Goal: Task Accomplishment & Management: Manage account settings

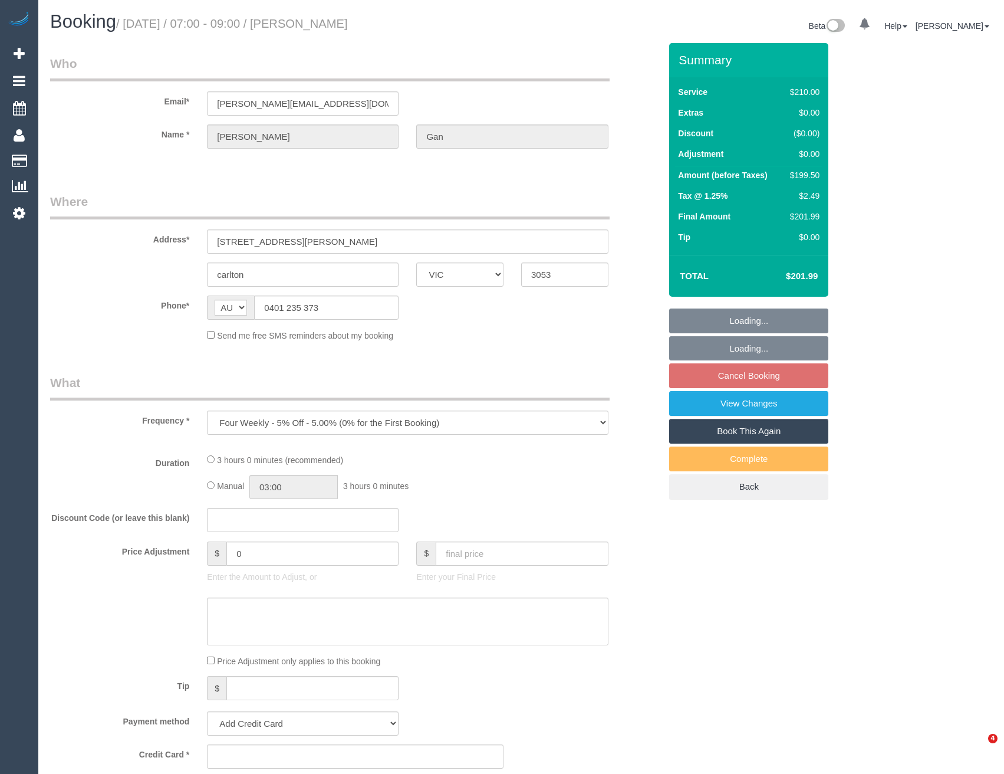
select select "VIC"
select select "string:stripe-pm_1RHaTq2GScqysDRVuuVPFp8p"
select select "180"
select select "number:28"
select select "number:14"
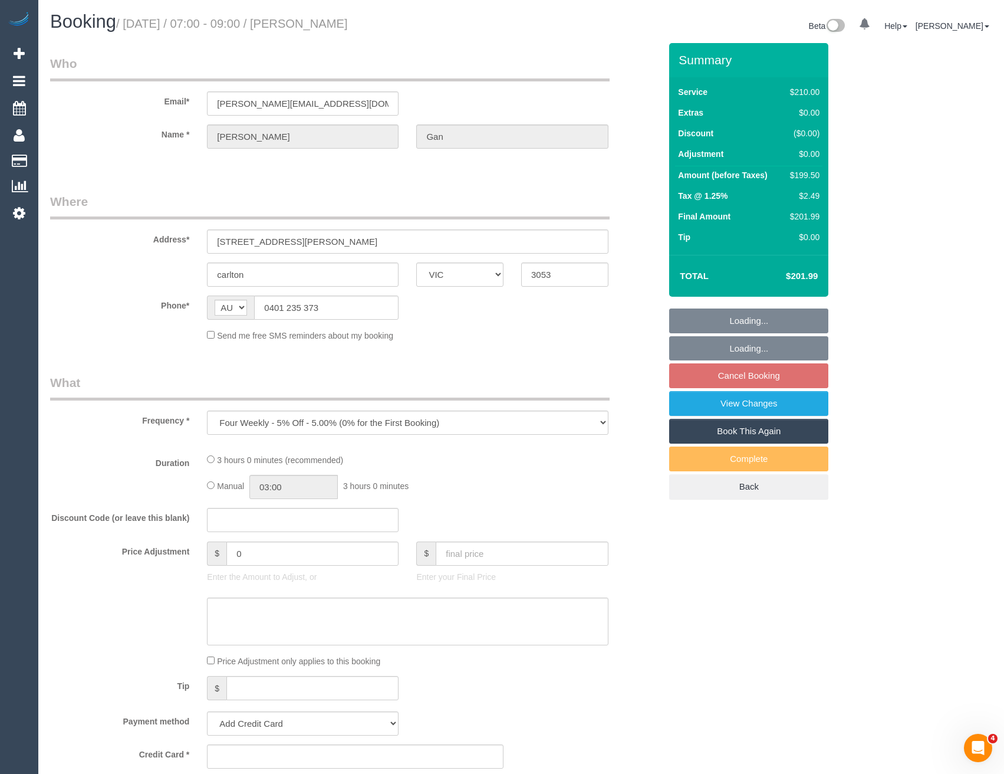
select select "number:19"
select select "number:25"
select select "number:35"
select select "number:11"
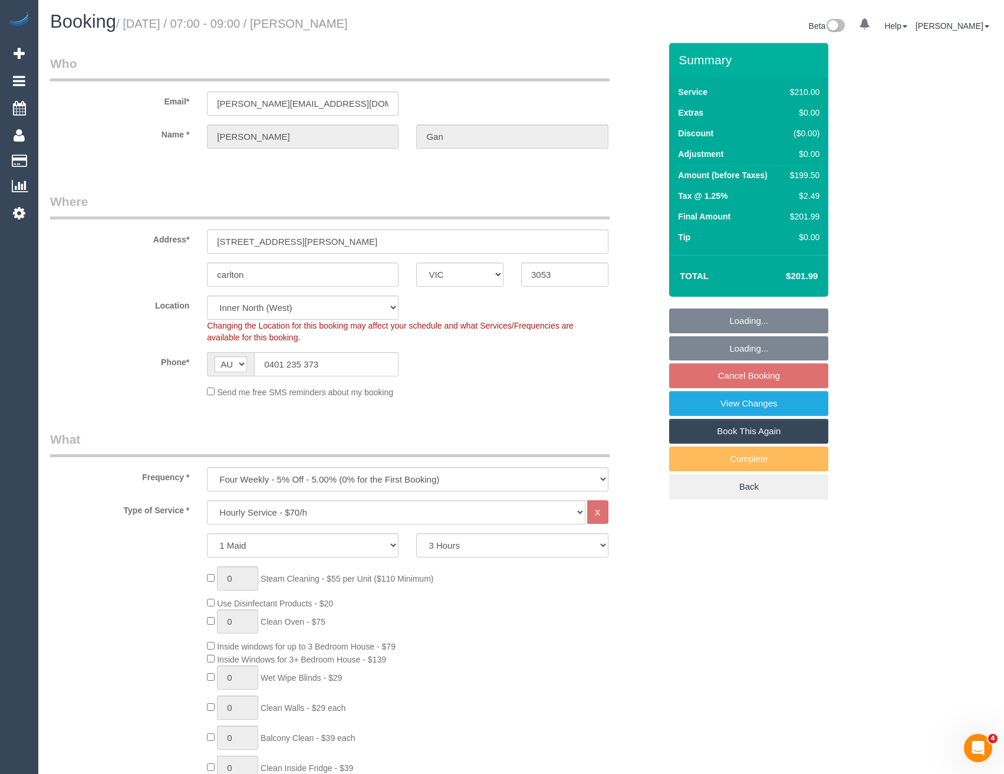
select select "object:1869"
select select "spot1"
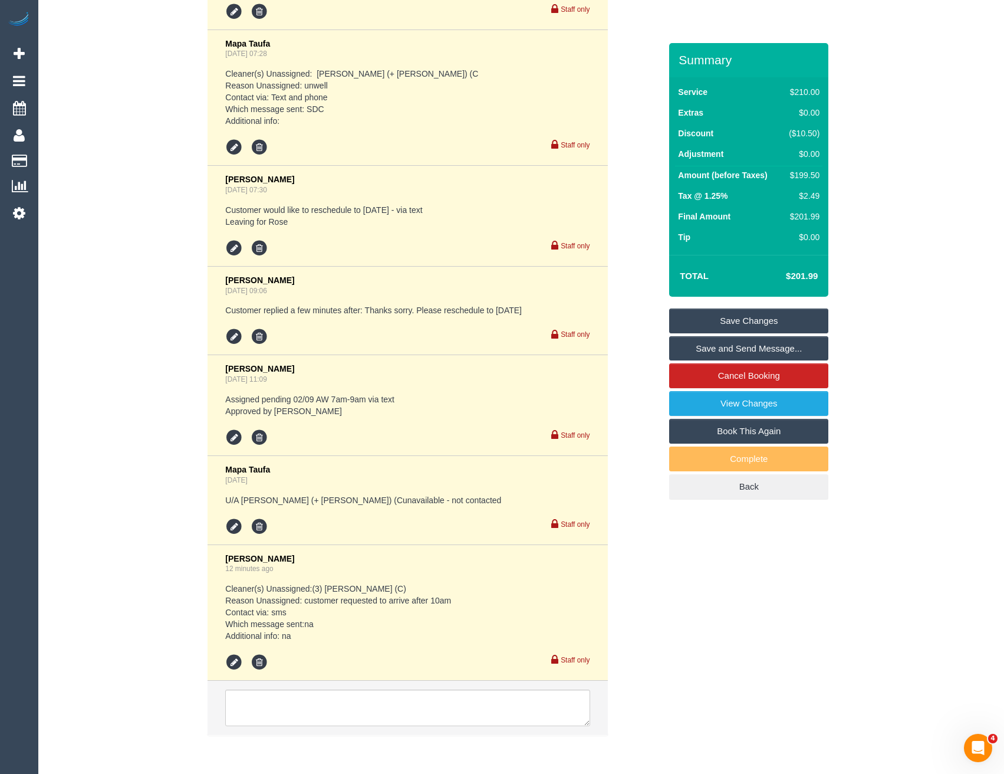
scroll to position [2756, 0]
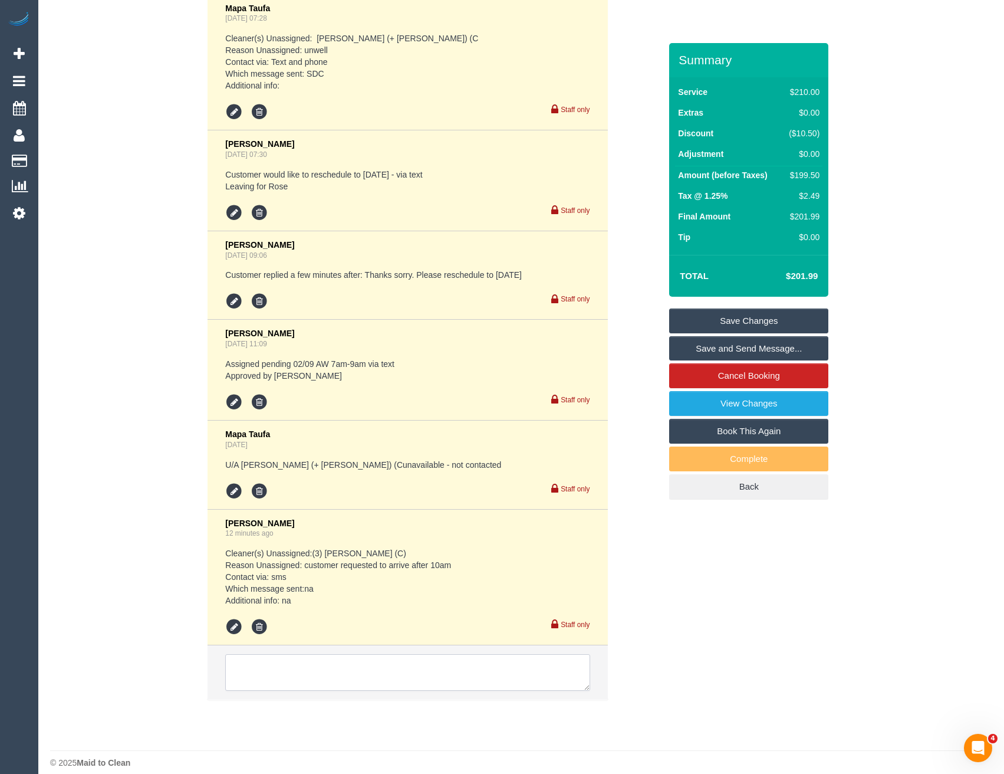
click at [336, 663] on textarea at bounding box center [407, 672] width 364 height 37
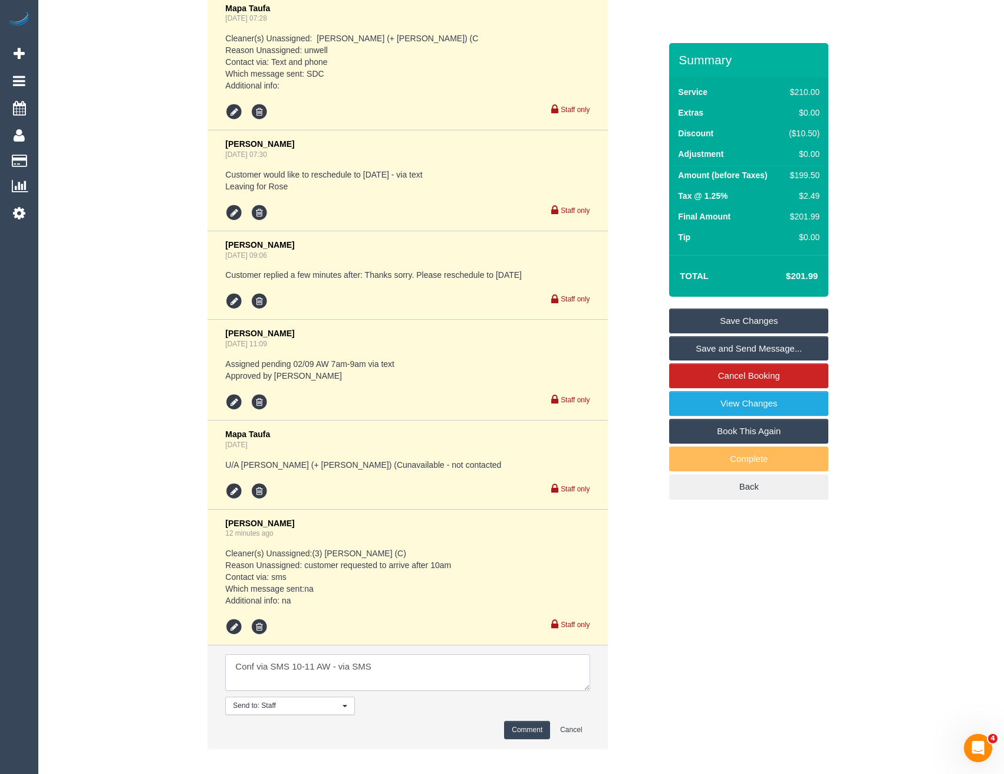
type textarea "Conf via SMS 10-11 AW - via SMS"
click at [541, 720] on button "Comment" at bounding box center [527, 729] width 46 height 18
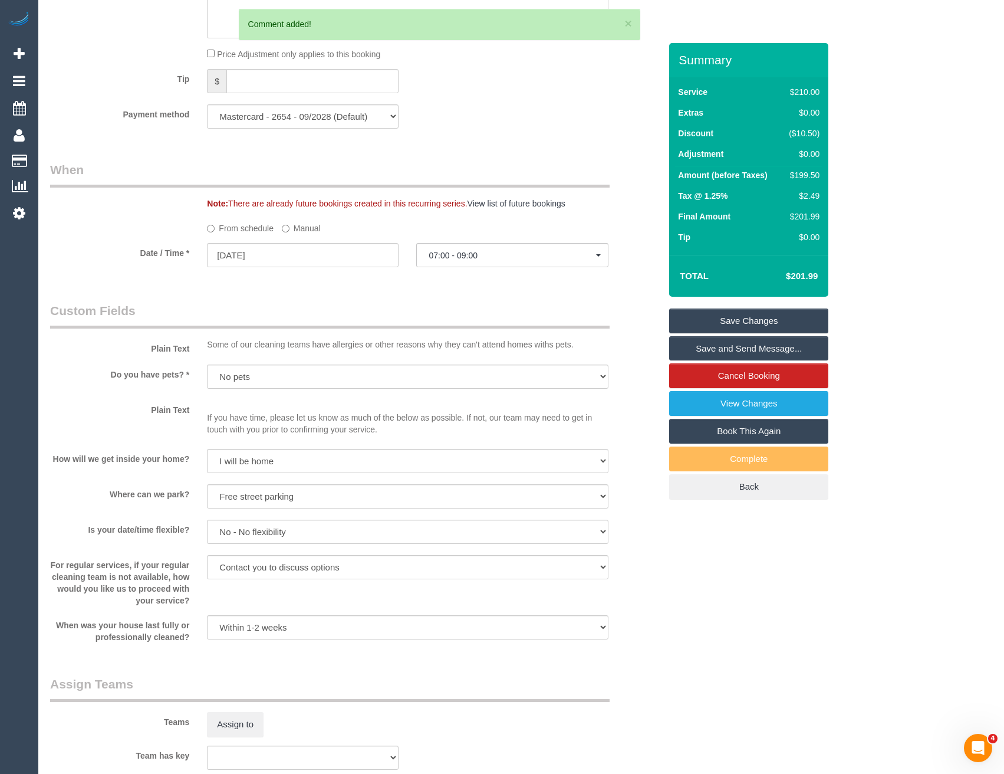
scroll to position [1018, 0]
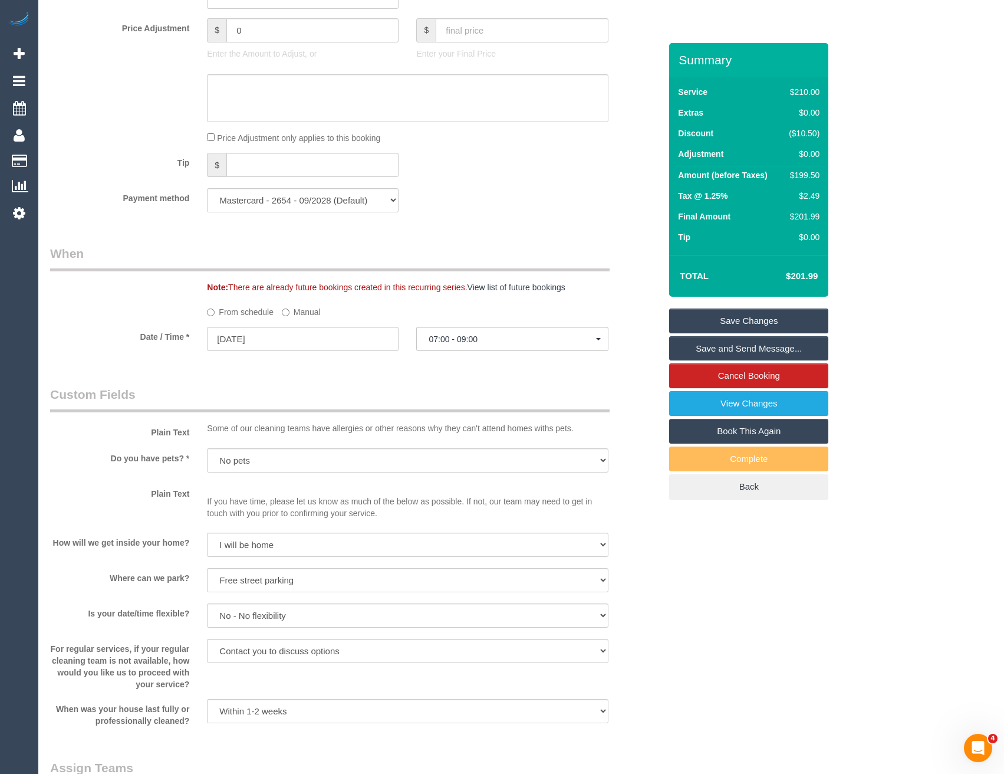
click at [289, 313] on label "Manual" at bounding box center [301, 310] width 39 height 16
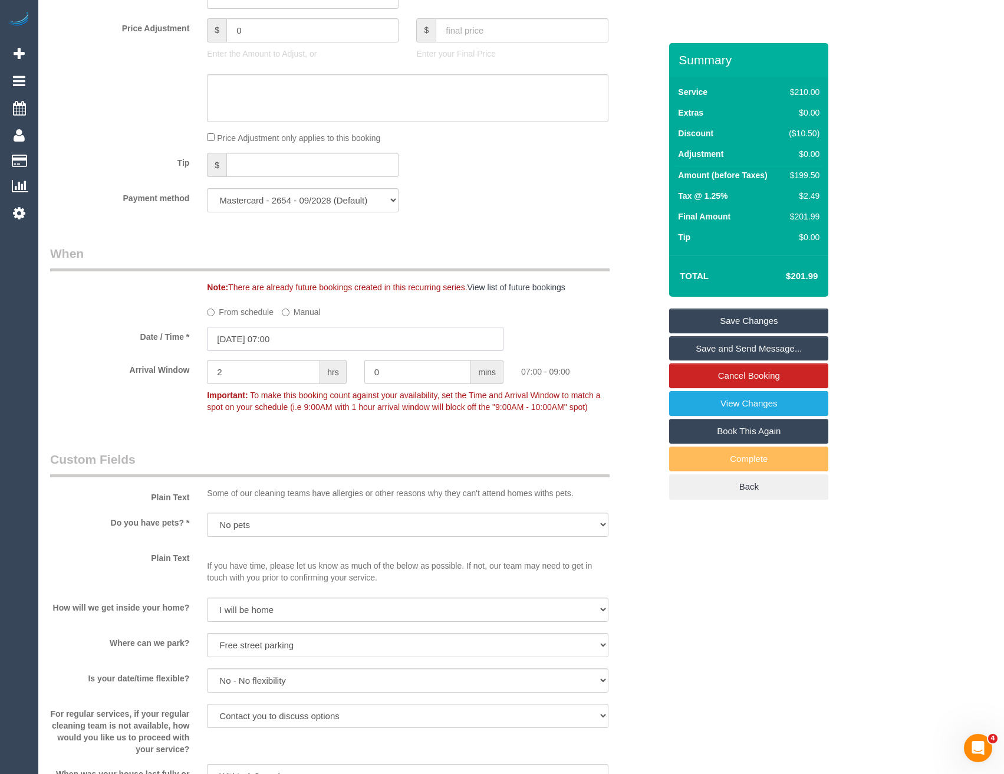
click at [291, 338] on input "[DATE] 07:00" at bounding box center [355, 339] width 297 height 24
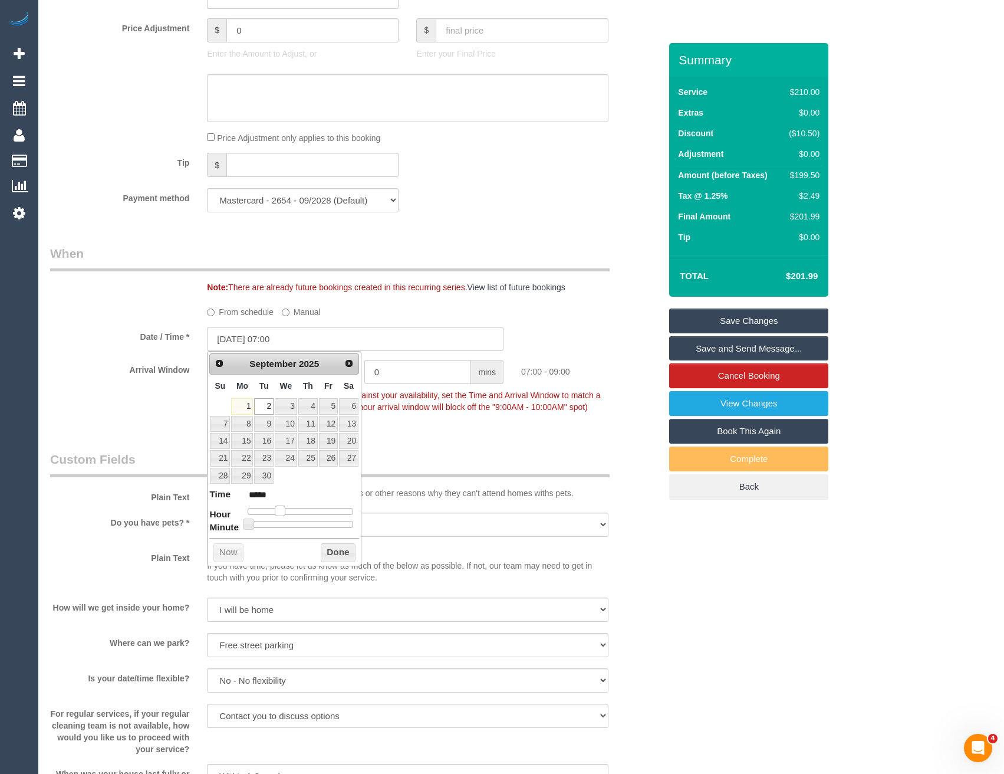
type input "[DATE] 08:00"
type input "*****"
type input "[DATE] 09:00"
type input "*****"
type input "[DATE] 10:00"
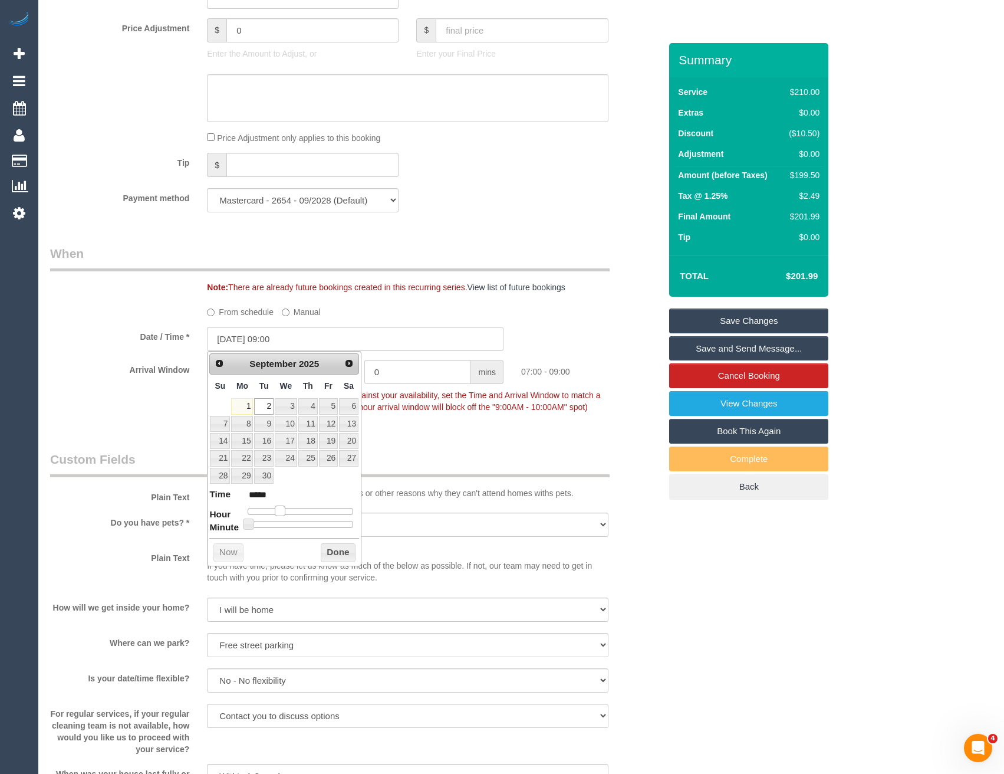
type input "*****"
drag, startPoint x: 279, startPoint y: 507, endPoint x: 287, endPoint y: 447, distance: 60.6
click at [294, 508] on span at bounding box center [293, 510] width 11 height 11
click at [339, 553] on button "Done" at bounding box center [338, 552] width 35 height 19
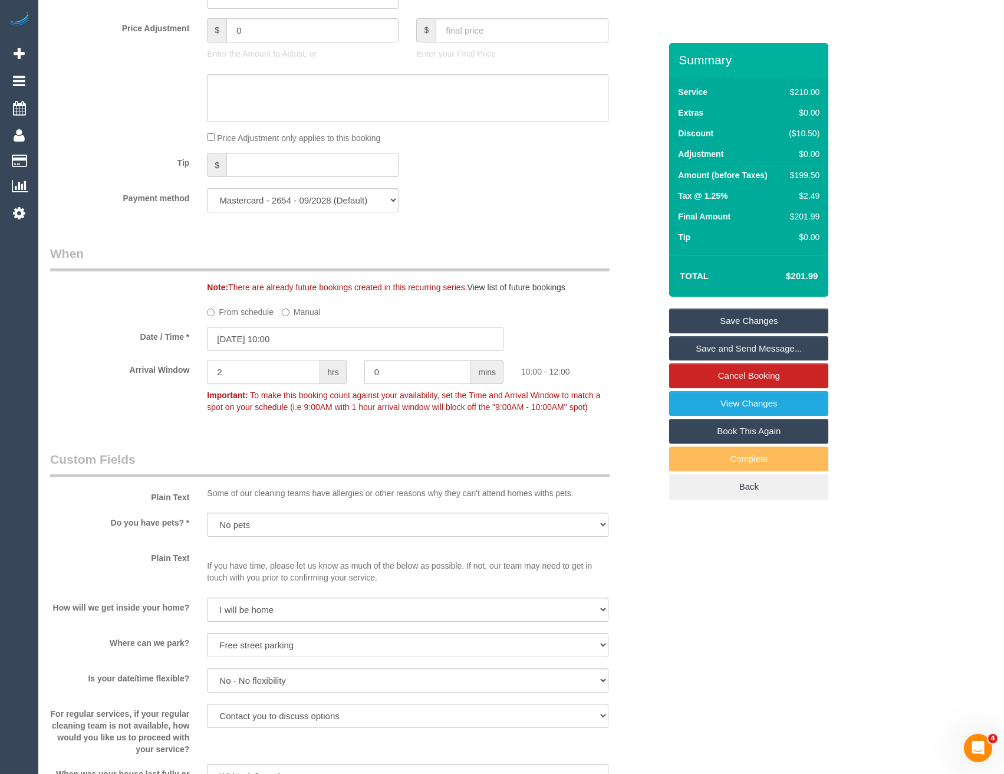
drag, startPoint x: 248, startPoint y: 379, endPoint x: 158, endPoint y: 384, distance: 89.8
click at [159, 384] on div "Arrival Window 2 hrs 0 mins 10:00 - 12:00 Important: To make this booking count…" at bounding box center [355, 389] width 628 height 58
type input "1"
click at [435, 451] on legend "Custom Fields" at bounding box center [329, 463] width 559 height 27
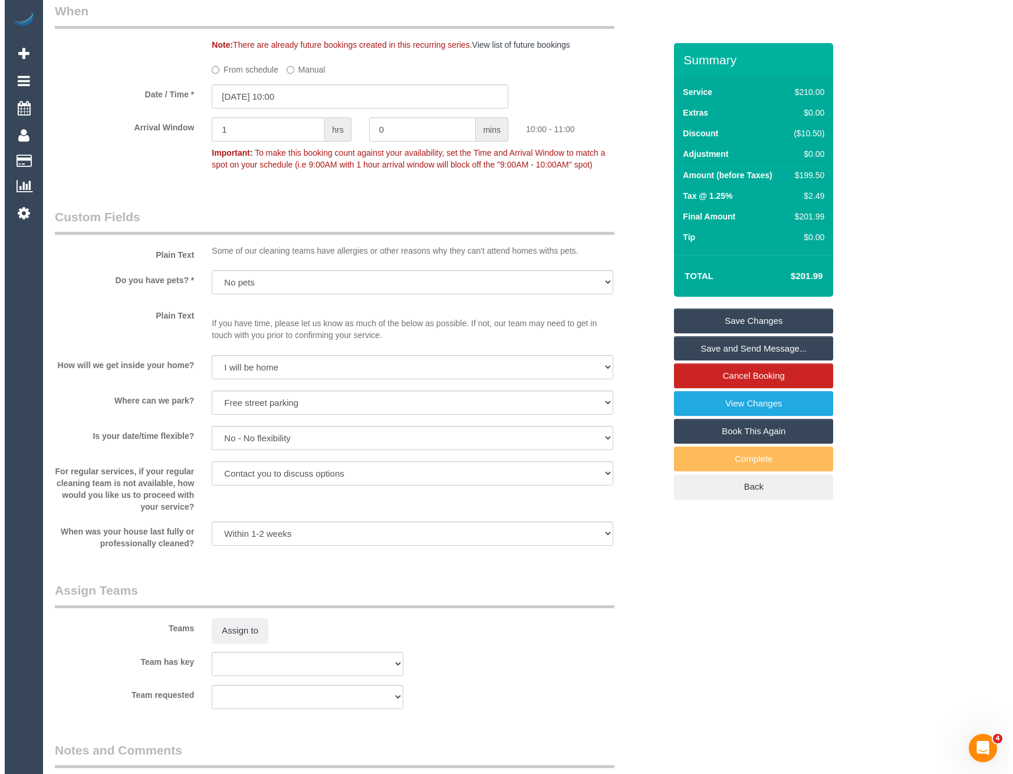
scroll to position [1430, 0]
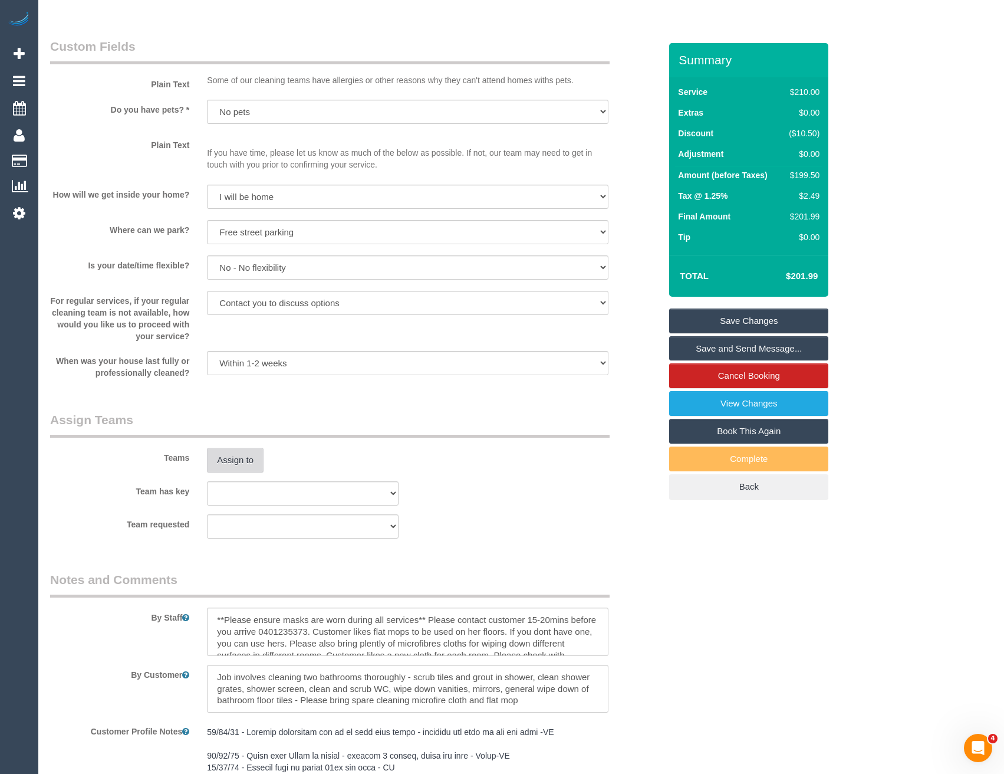
click at [237, 470] on button "Assign to" at bounding box center [235, 459] width 57 height 25
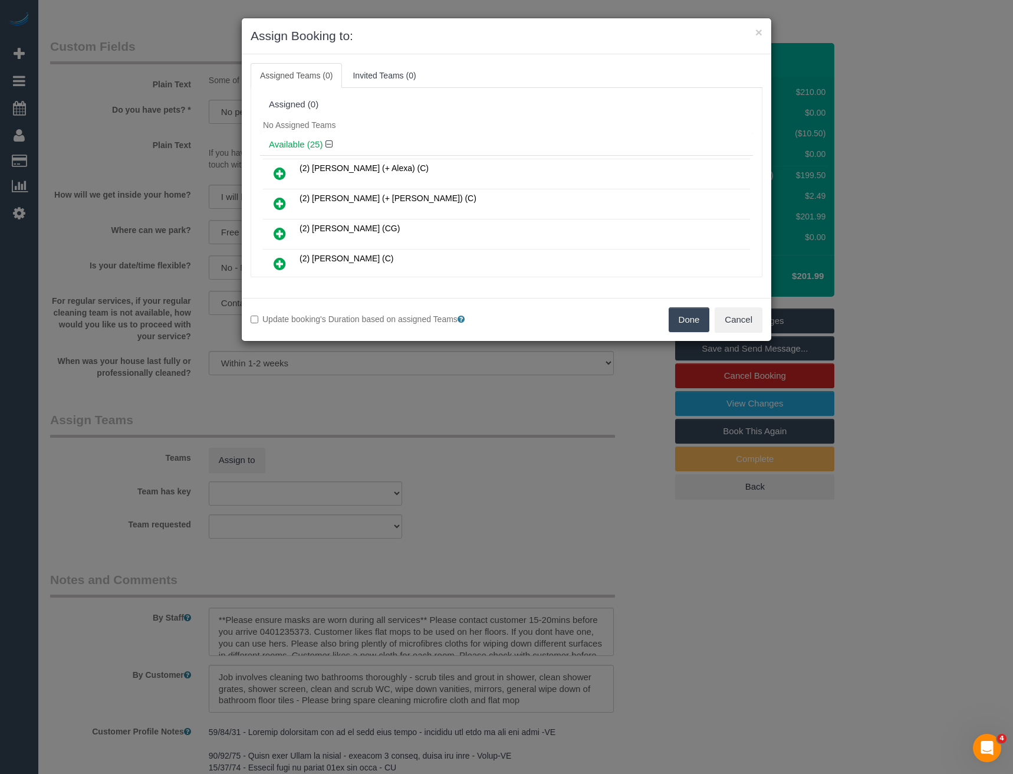
scroll to position [499, 0]
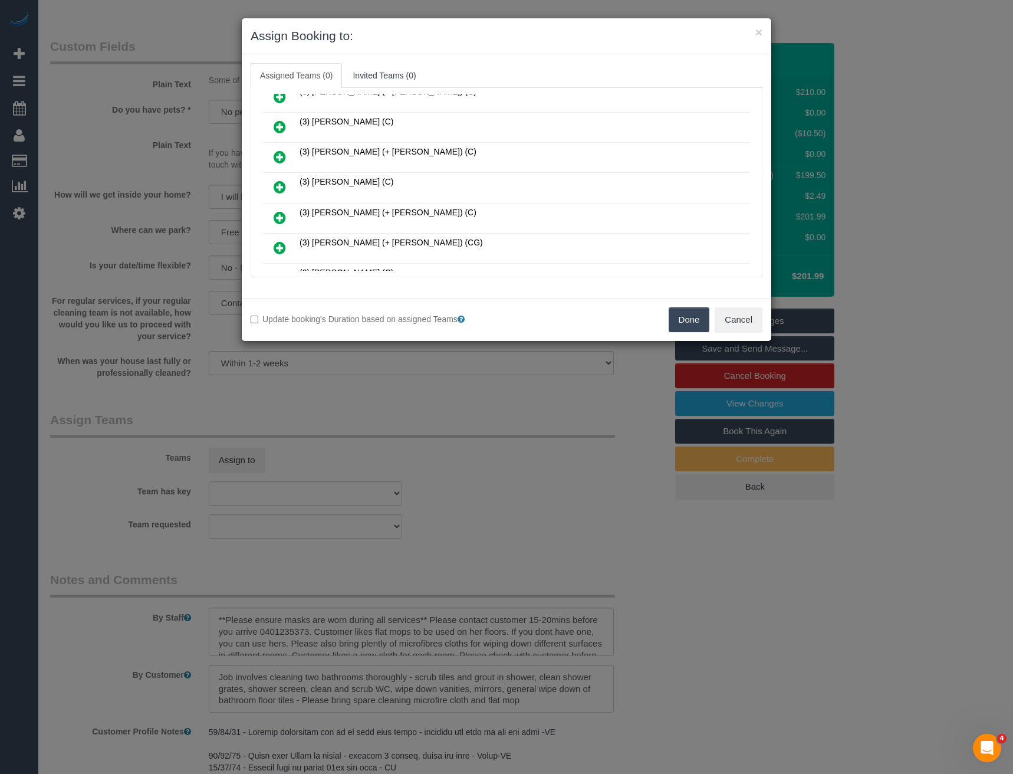
click at [277, 186] on icon at bounding box center [280, 187] width 12 height 14
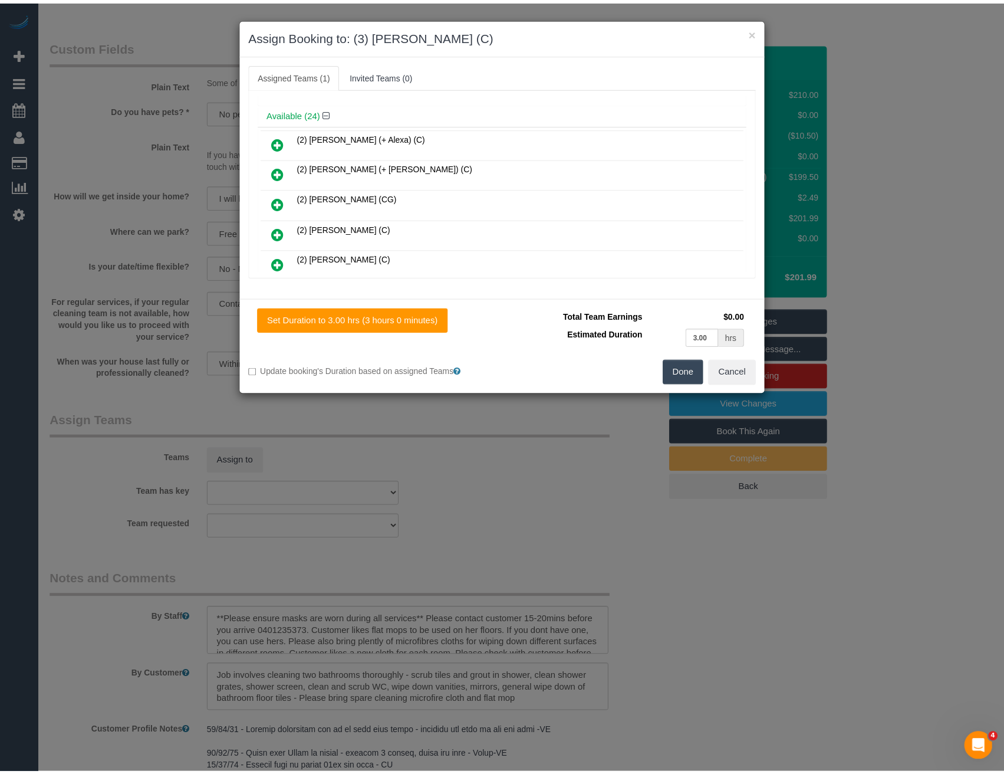
scroll to position [0, 0]
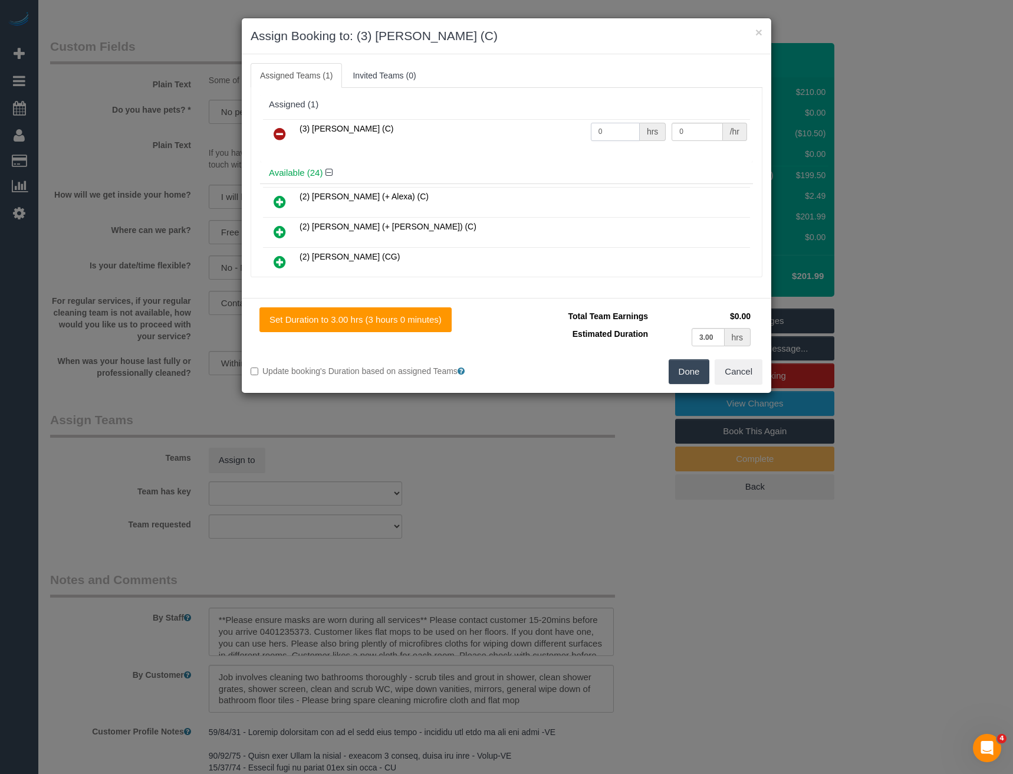
drag, startPoint x: 574, startPoint y: 143, endPoint x: 552, endPoint y: 147, distance: 22.2
click at [552, 147] on tr "(3) [PERSON_NAME] (C) 0 hrs 0 /hr" at bounding box center [506, 134] width 487 height 30
type input "2"
type input "35"
click at [689, 369] on button "Done" at bounding box center [689, 371] width 41 height 25
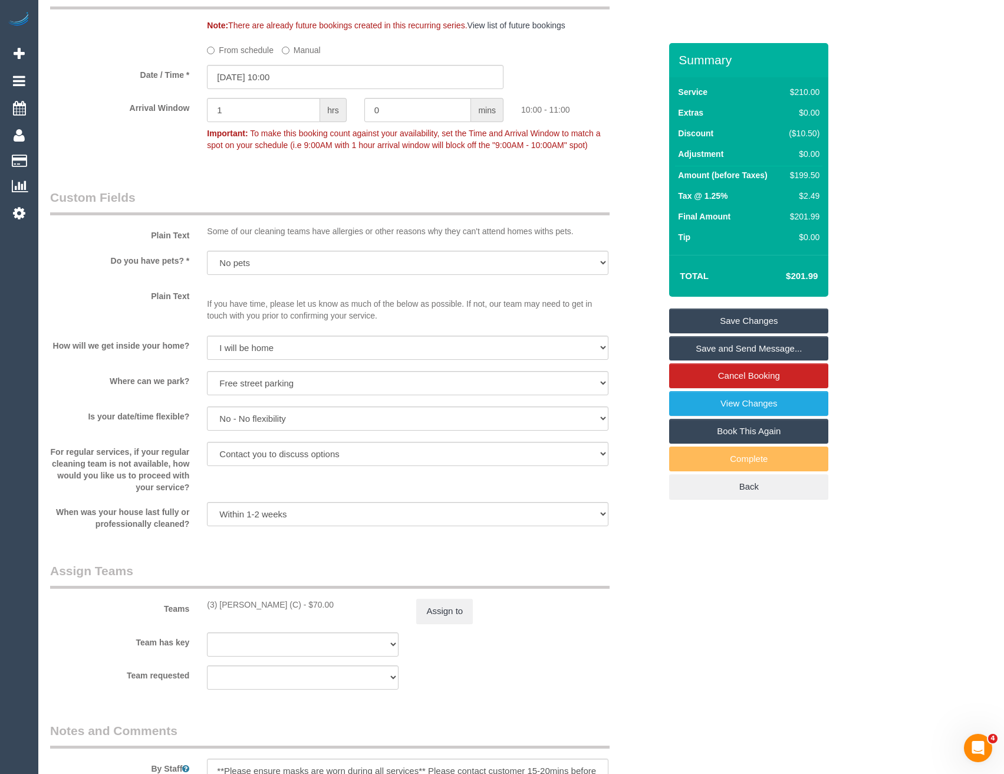
scroll to position [1356, 0]
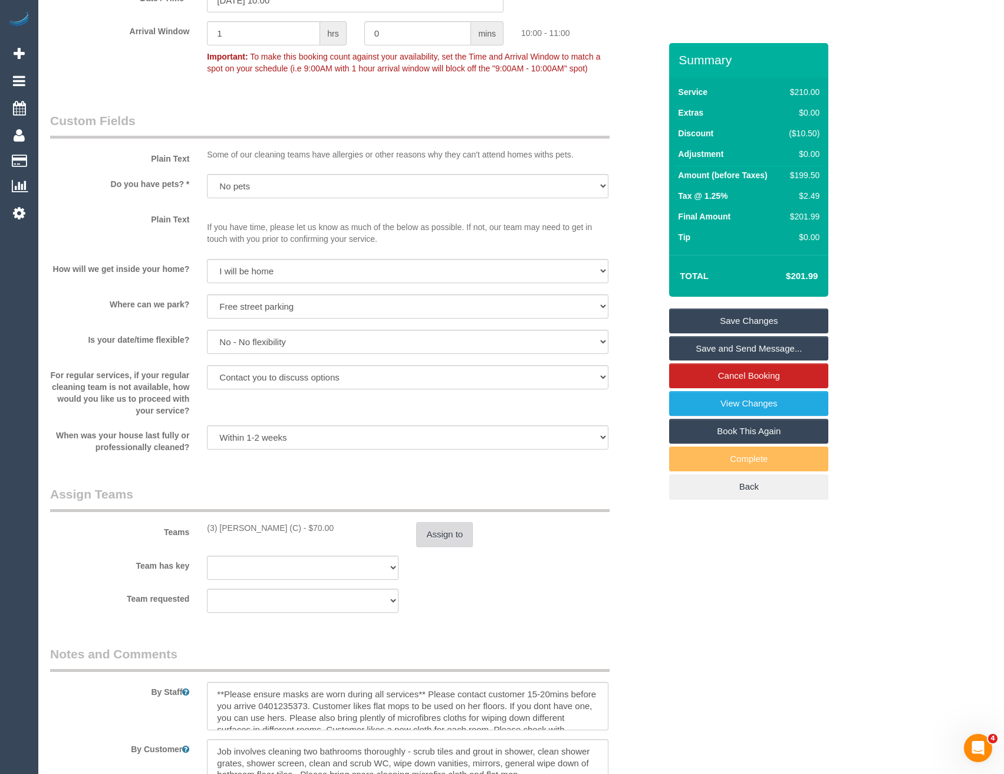
click at [442, 531] on button "Assign to" at bounding box center [444, 534] width 57 height 25
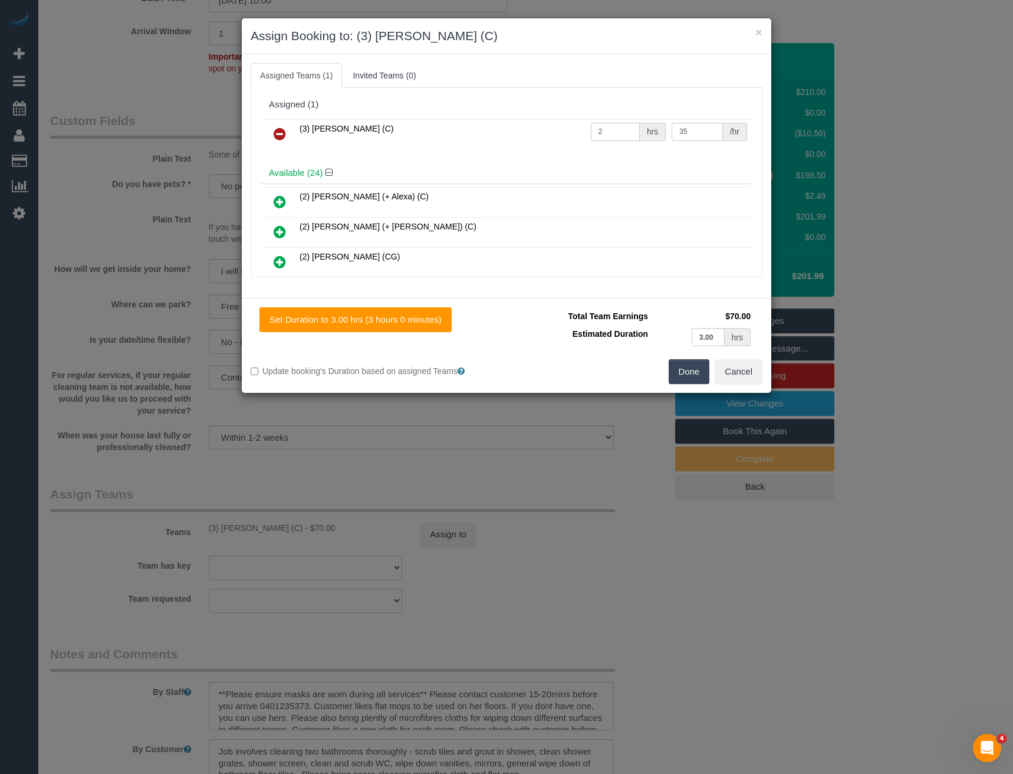
drag, startPoint x: 613, startPoint y: 130, endPoint x: 534, endPoint y: 140, distance: 79.1
click at [534, 140] on tr "(3) [PERSON_NAME] (C) 2 hrs 35 /hr" at bounding box center [506, 134] width 487 height 30
type input "3"
click at [681, 370] on button "Done" at bounding box center [689, 371] width 41 height 25
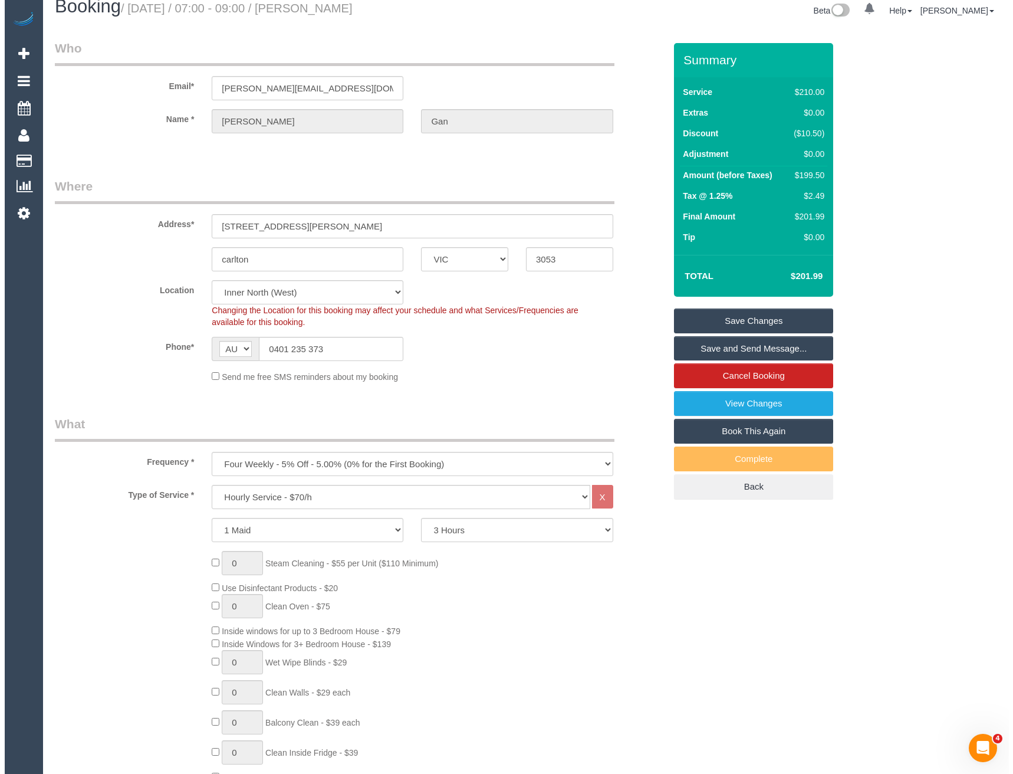
scroll to position [0, 0]
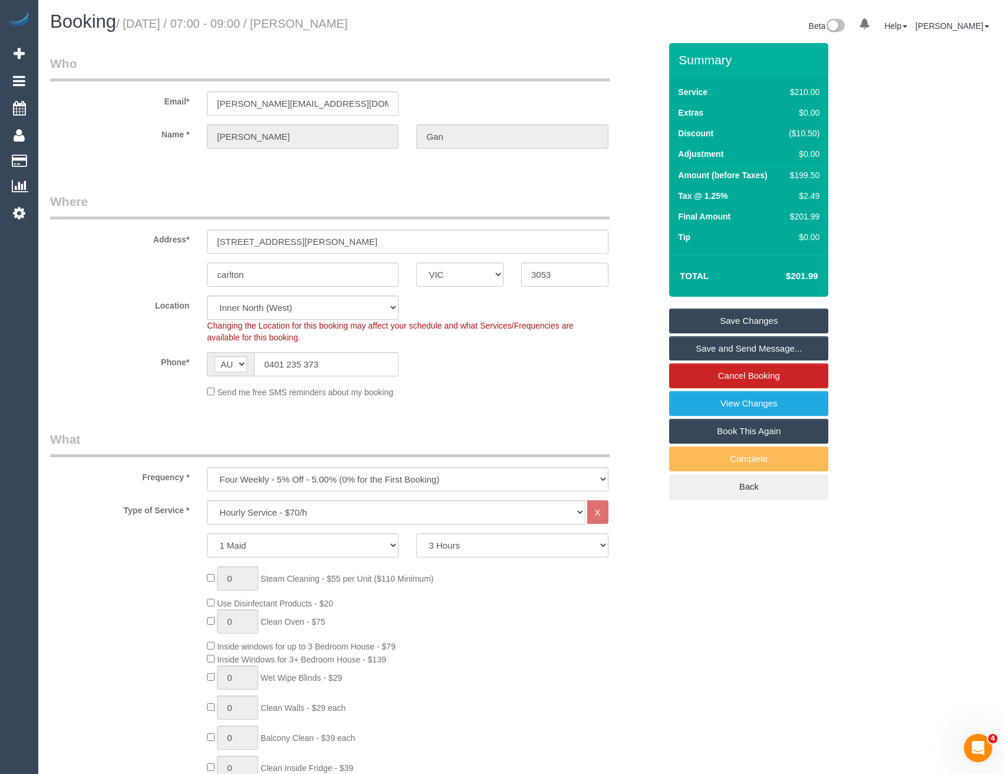
click at [734, 348] on link "Save and Send Message..." at bounding box center [748, 348] width 159 height 25
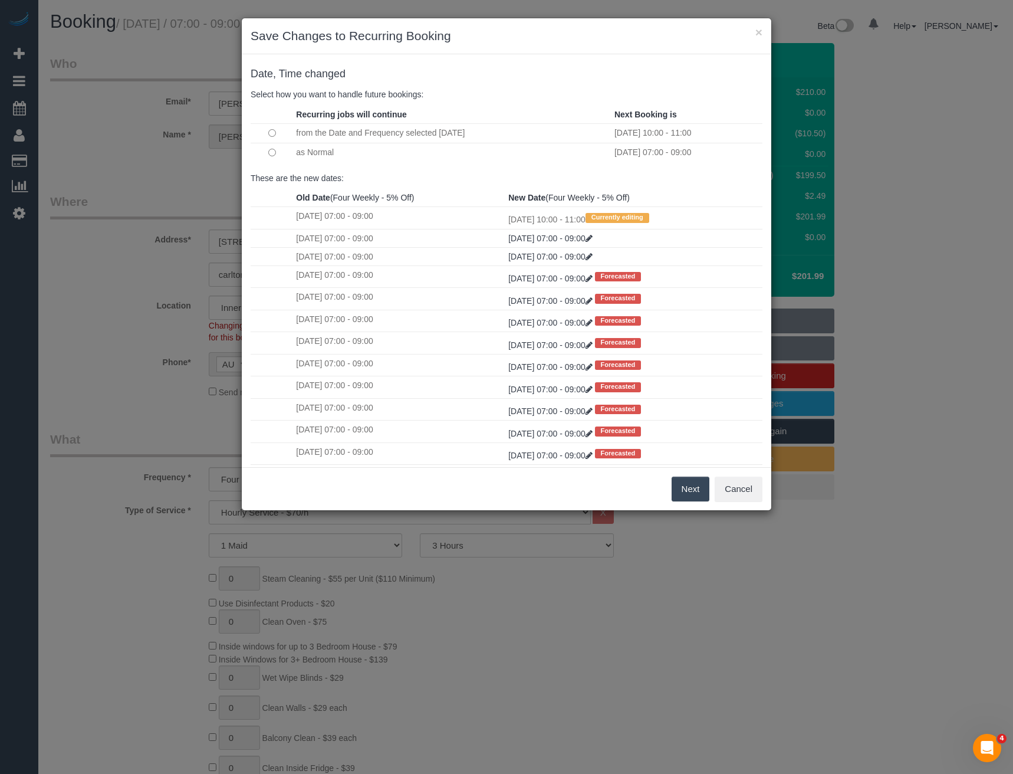
click at [689, 496] on button "Next" at bounding box center [691, 488] width 38 height 25
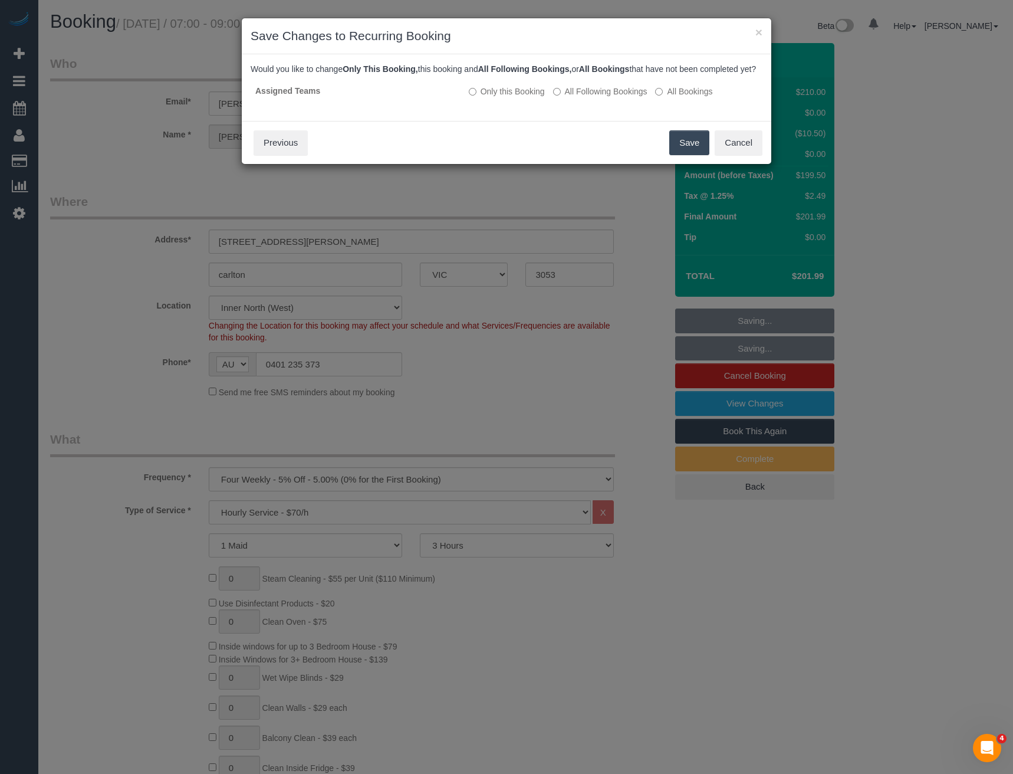
click at [686, 155] on button "Save" at bounding box center [689, 142] width 40 height 25
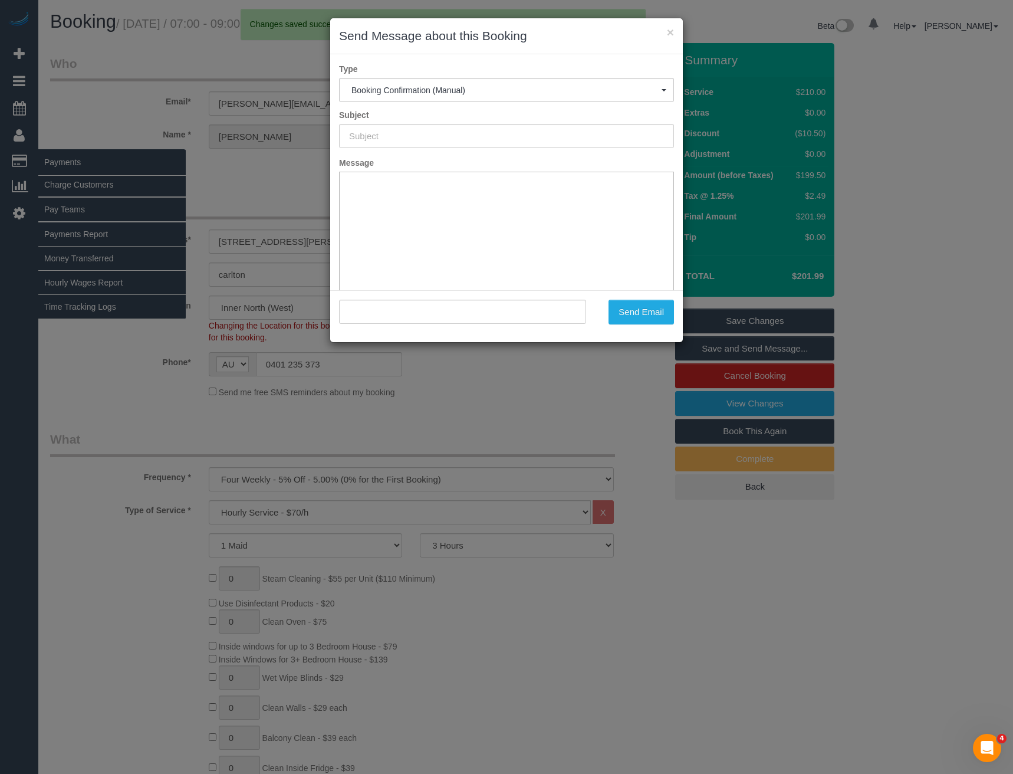
type input "Booking Confirmed"
type input ""[PERSON_NAME]" <[PERSON_NAME][EMAIL_ADDRESS][DOMAIN_NAME]>"
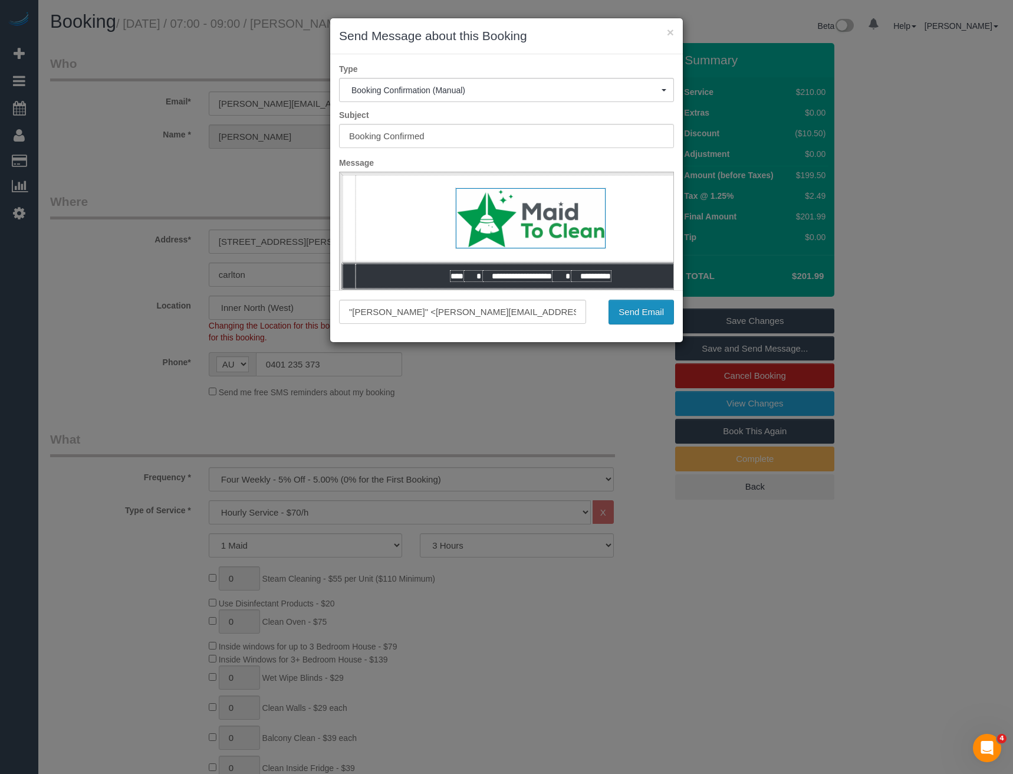
click at [638, 314] on button "Send Email" at bounding box center [640, 311] width 65 height 25
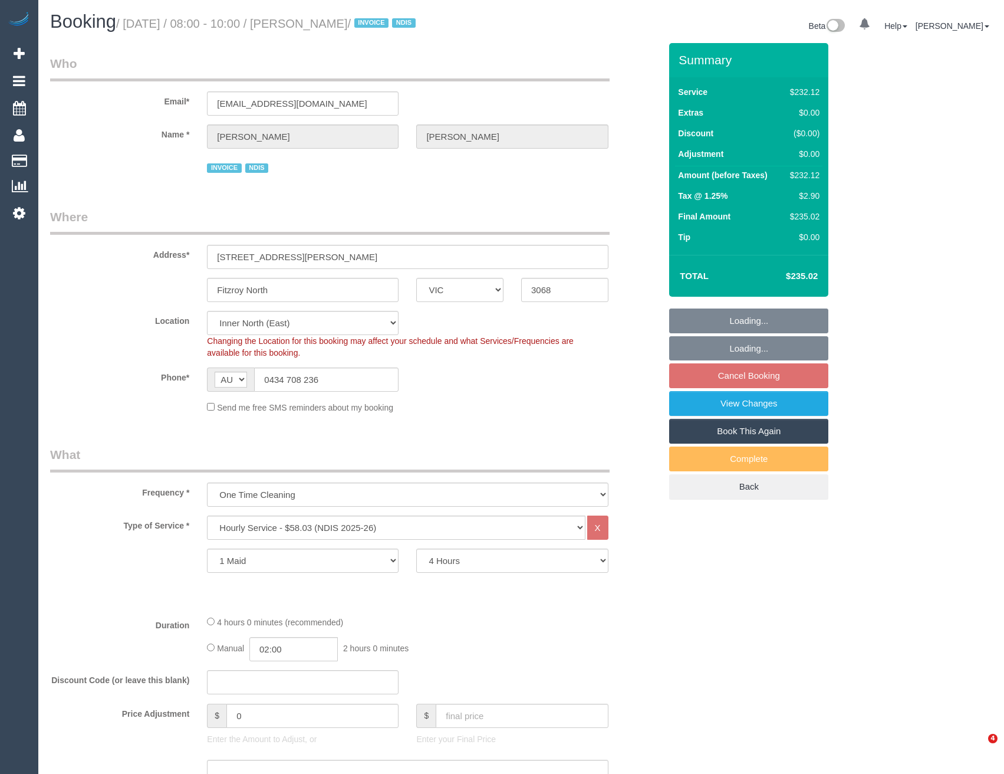
select select "VIC"
select select "240"
select select "number:28"
select select "number:14"
select select "number:19"
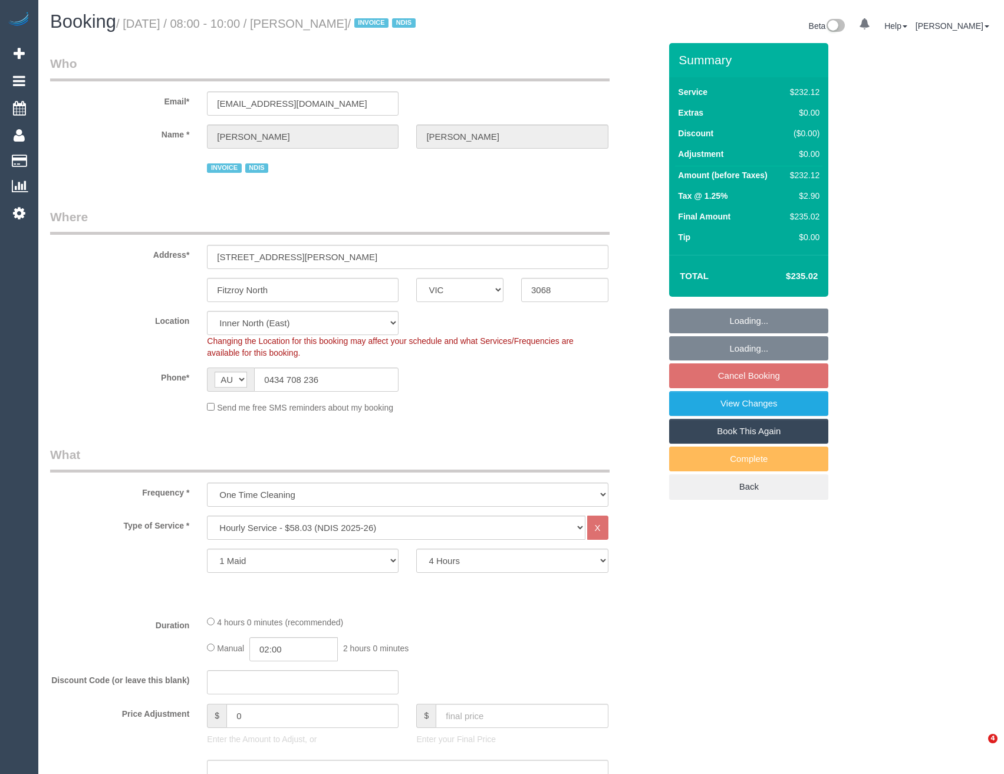
select select "number:24"
select select "object:767"
select select "spot1"
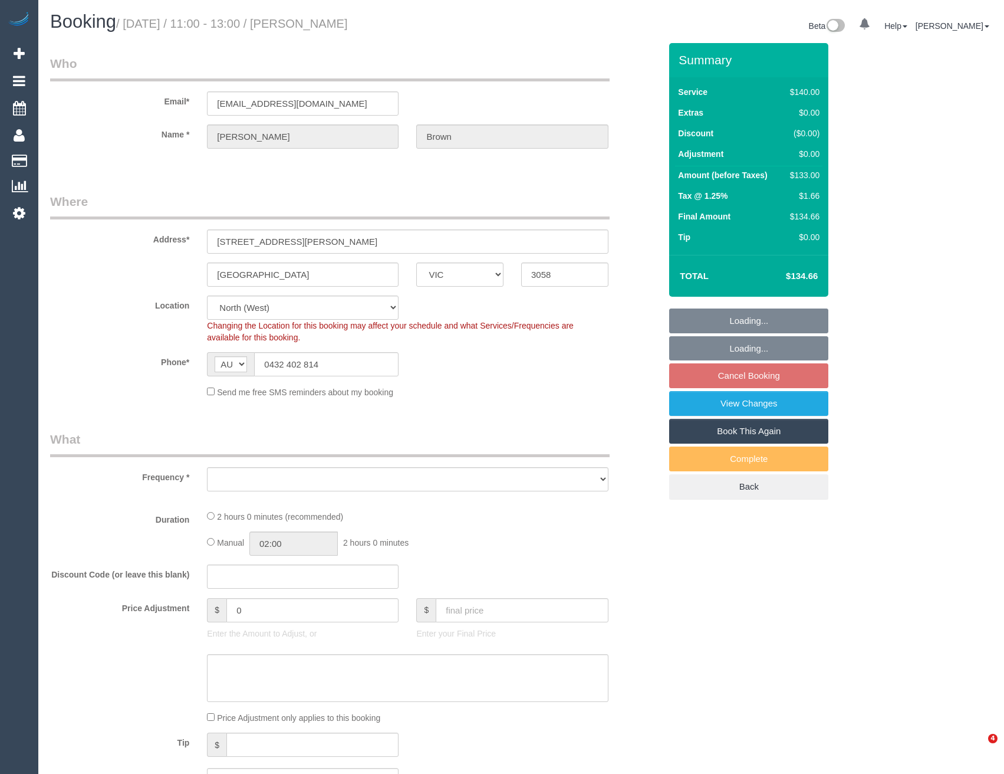
select select "VIC"
select select "object:716"
select select "number:27"
select select "number:14"
select select "number:19"
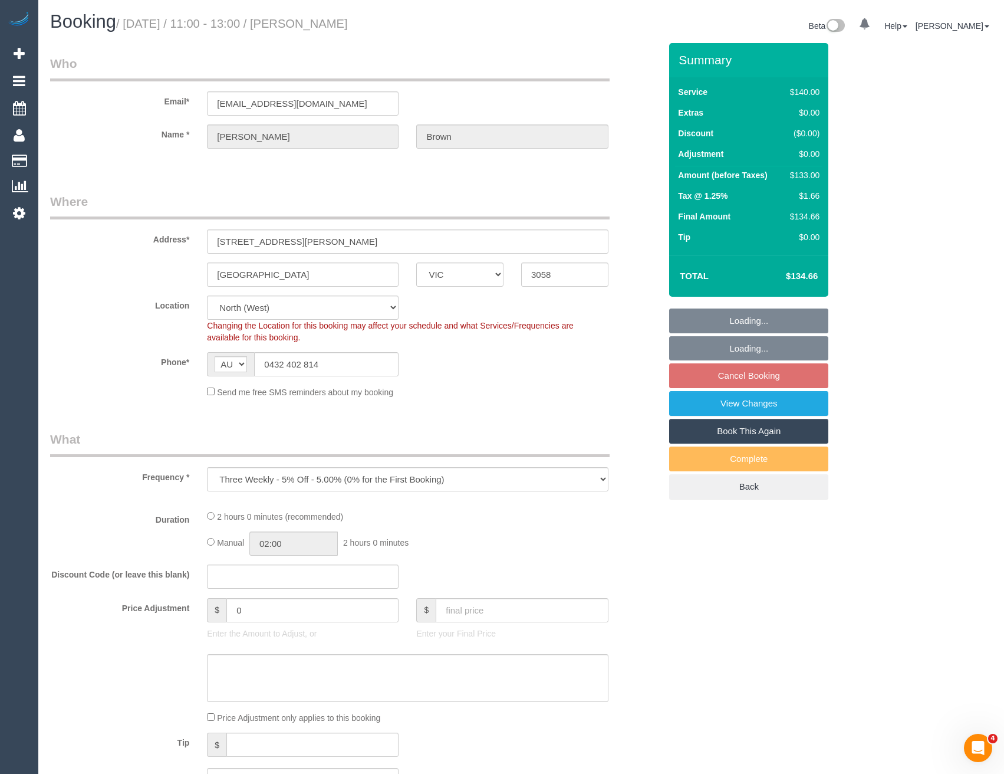
select select "number:23"
select select "number:33"
select select "number:12"
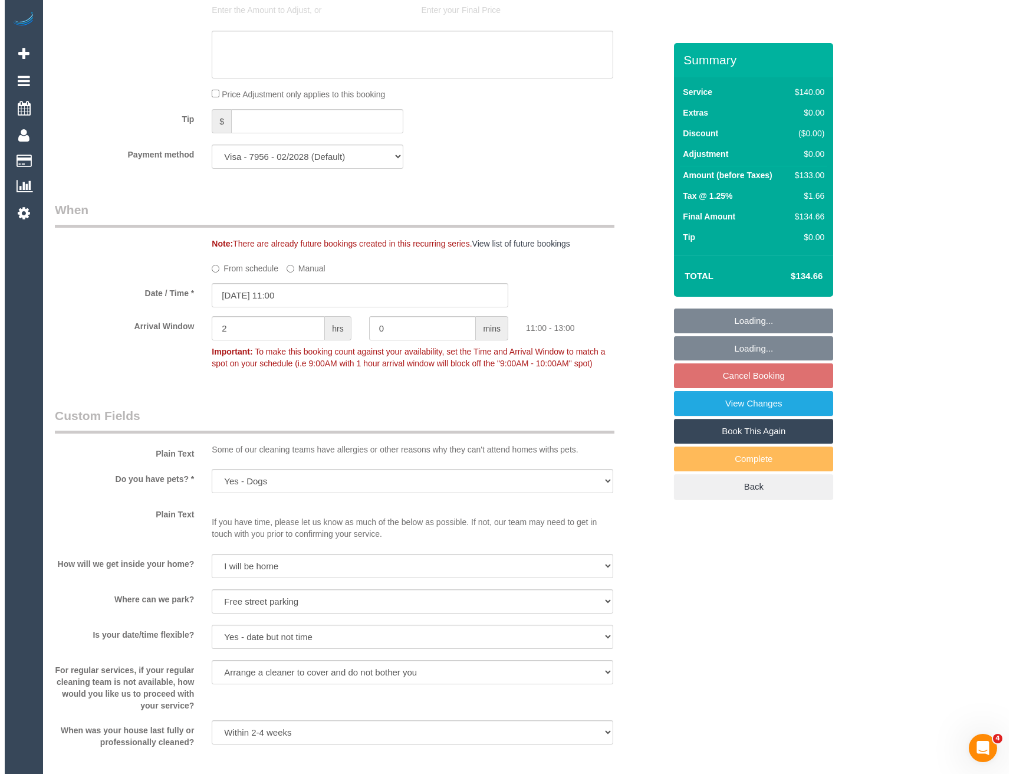
scroll to position [1415, 0]
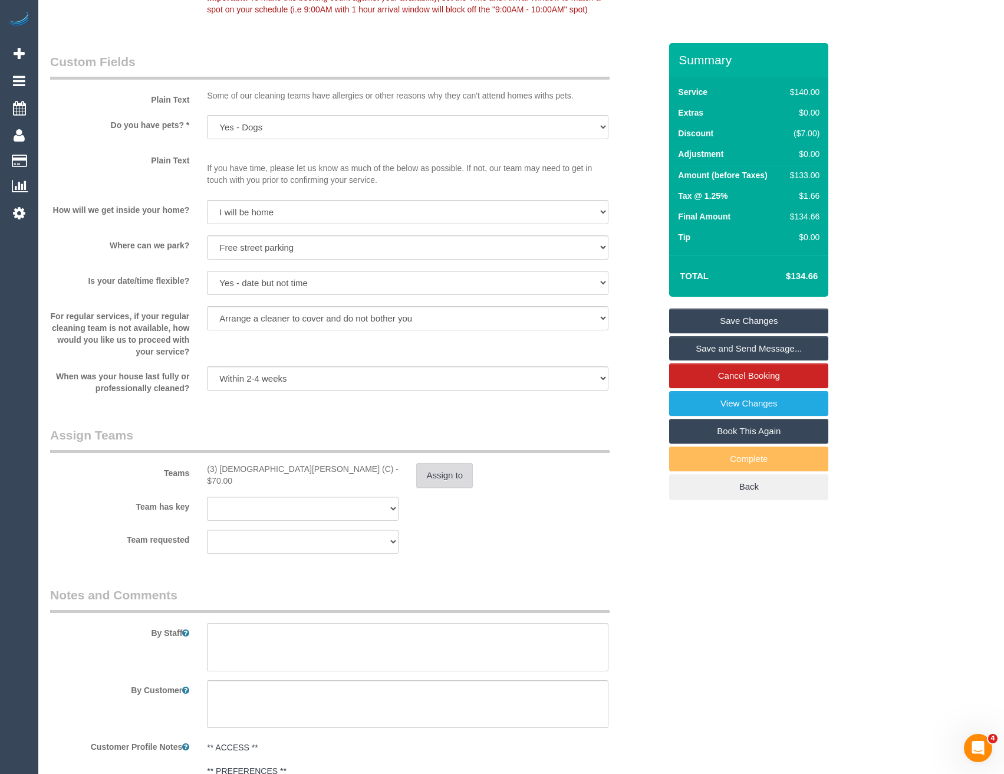
click at [452, 478] on button "Assign to" at bounding box center [444, 475] width 57 height 25
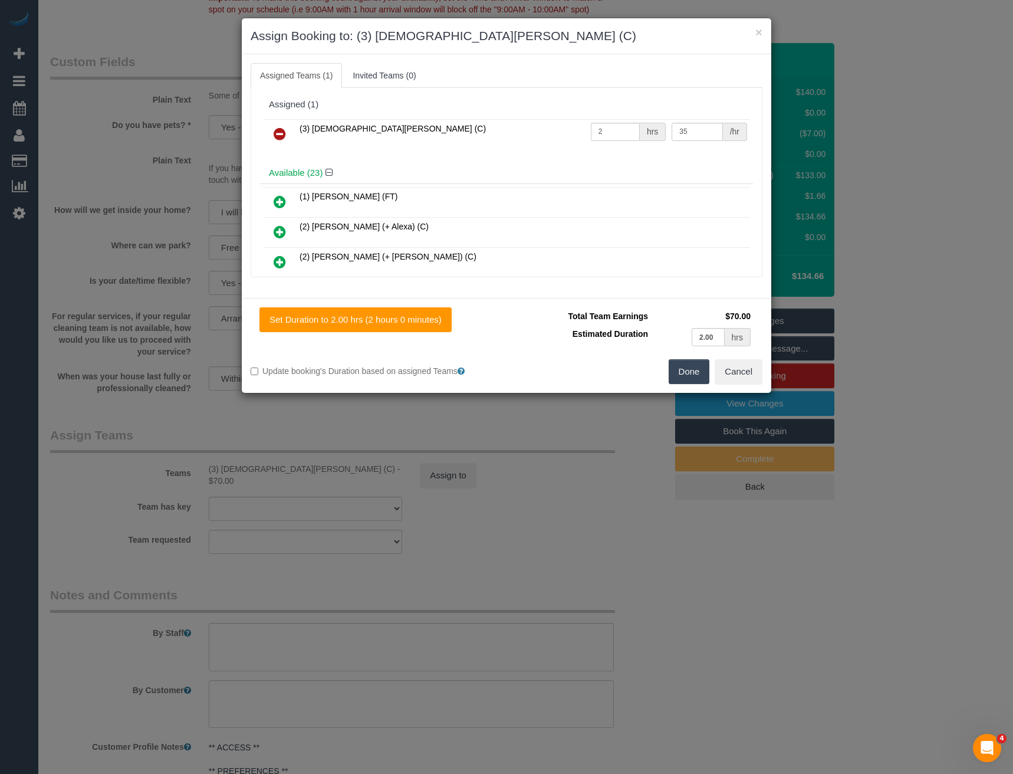
click at [283, 133] on icon at bounding box center [280, 134] width 12 height 14
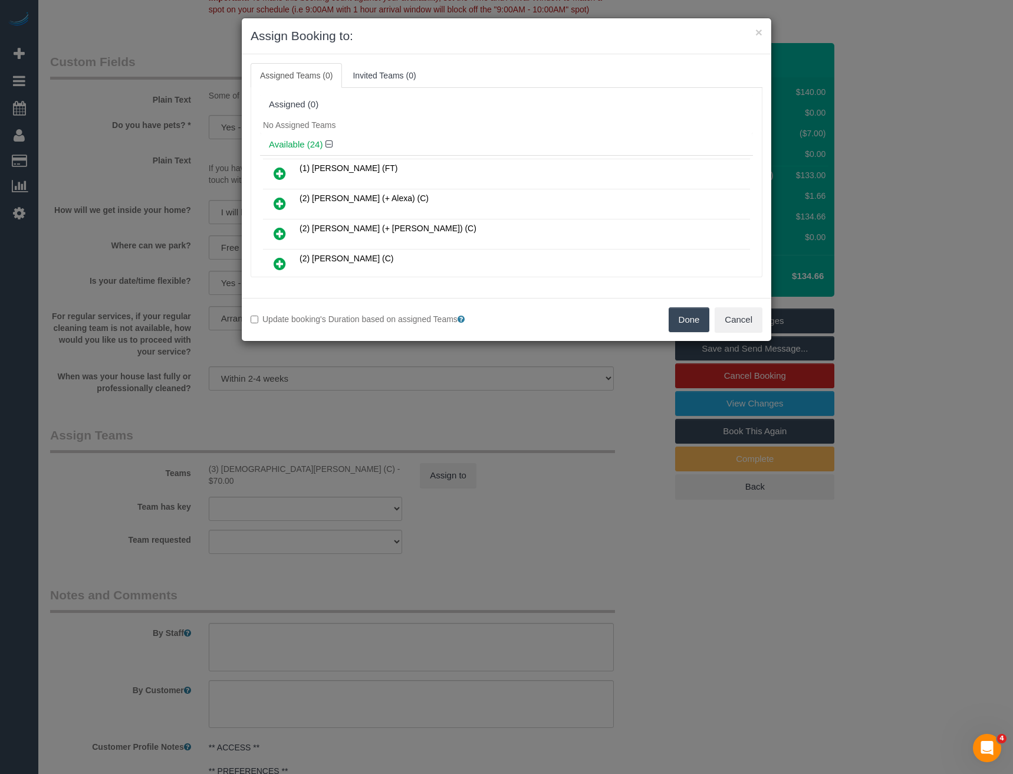
scroll to position [197, 0]
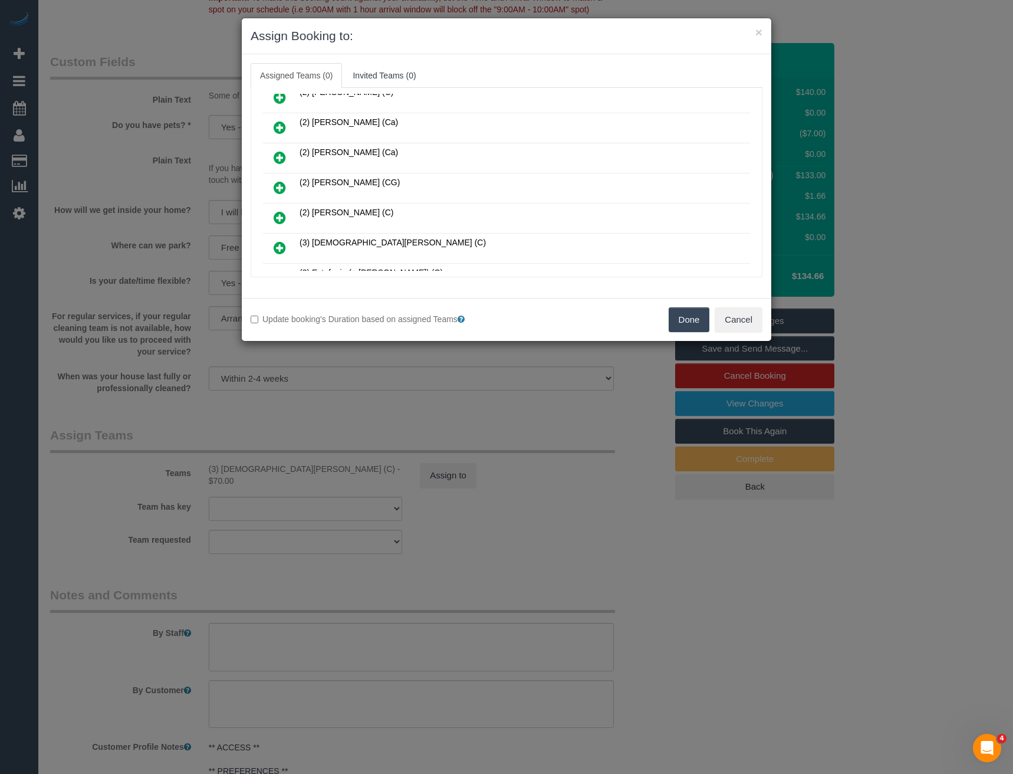
click at [282, 185] on icon at bounding box center [280, 187] width 12 height 14
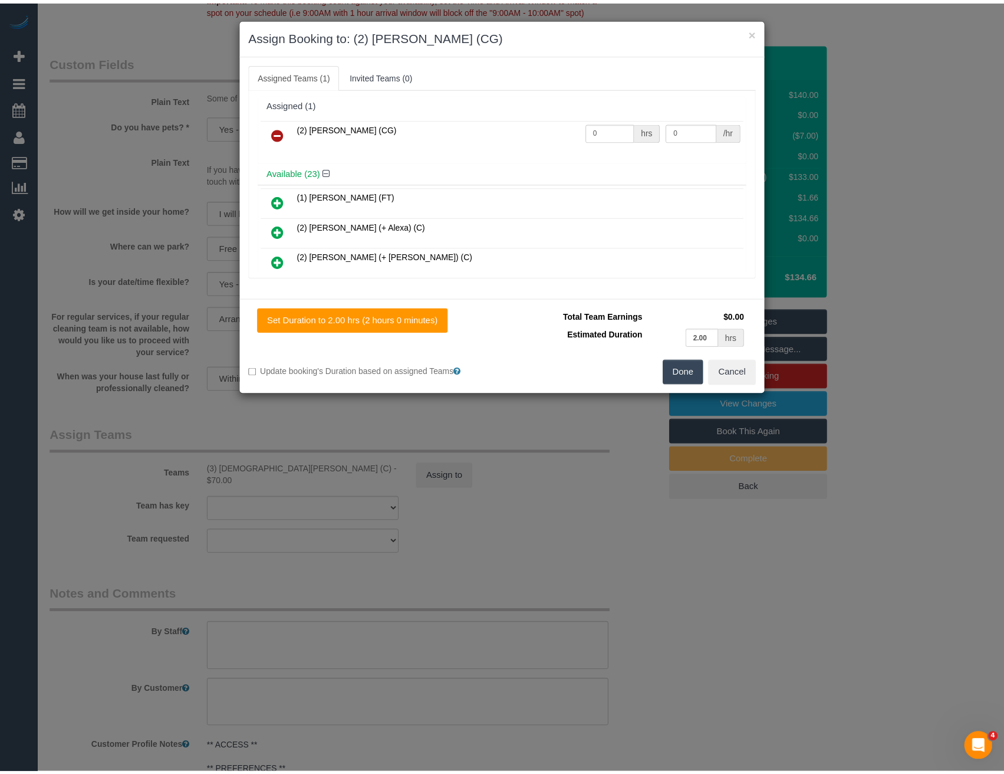
scroll to position [0, 0]
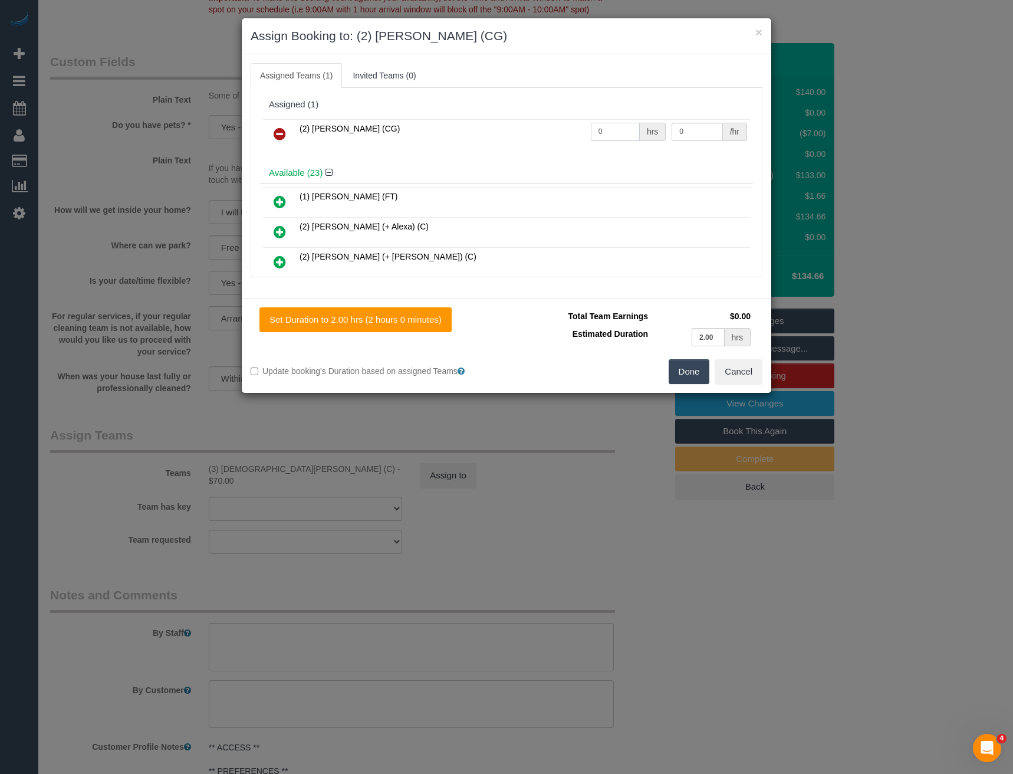
drag, startPoint x: 602, startPoint y: 130, endPoint x: 555, endPoint y: 130, distance: 46.6
click at [561, 133] on tr "(2) Syed Razvi (CG) 0 hrs 0 /hr" at bounding box center [506, 134] width 487 height 30
type input "2"
type input "41.25"
click at [690, 370] on button "Done" at bounding box center [689, 371] width 41 height 25
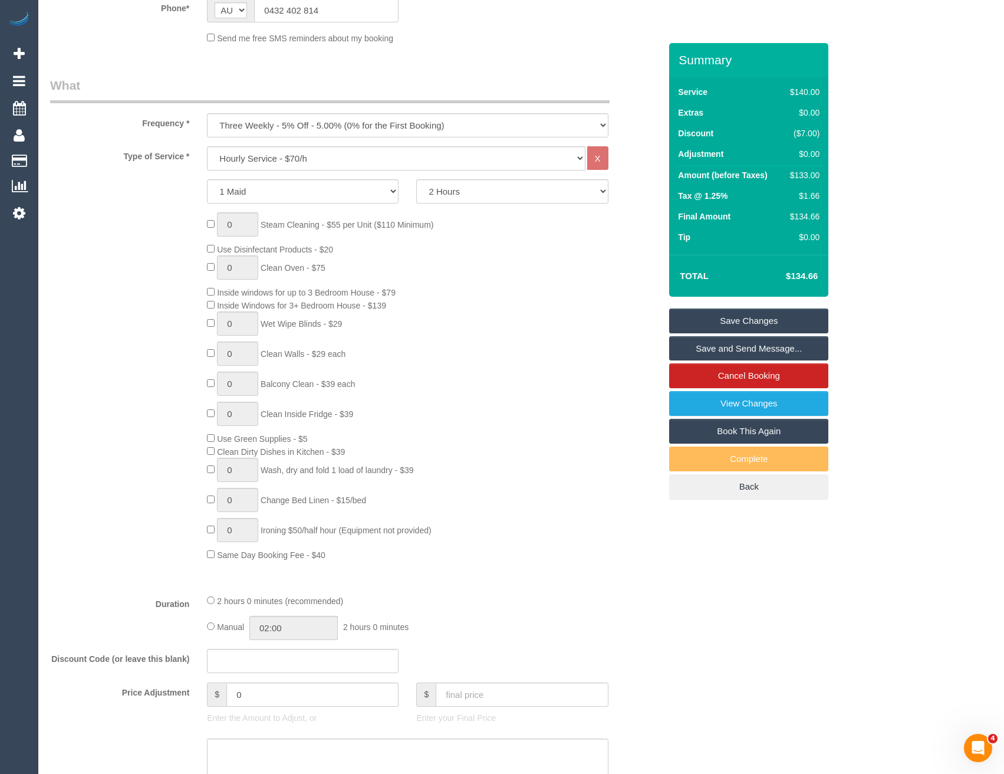
click at [699, 326] on link "Save Changes" at bounding box center [748, 320] width 159 height 25
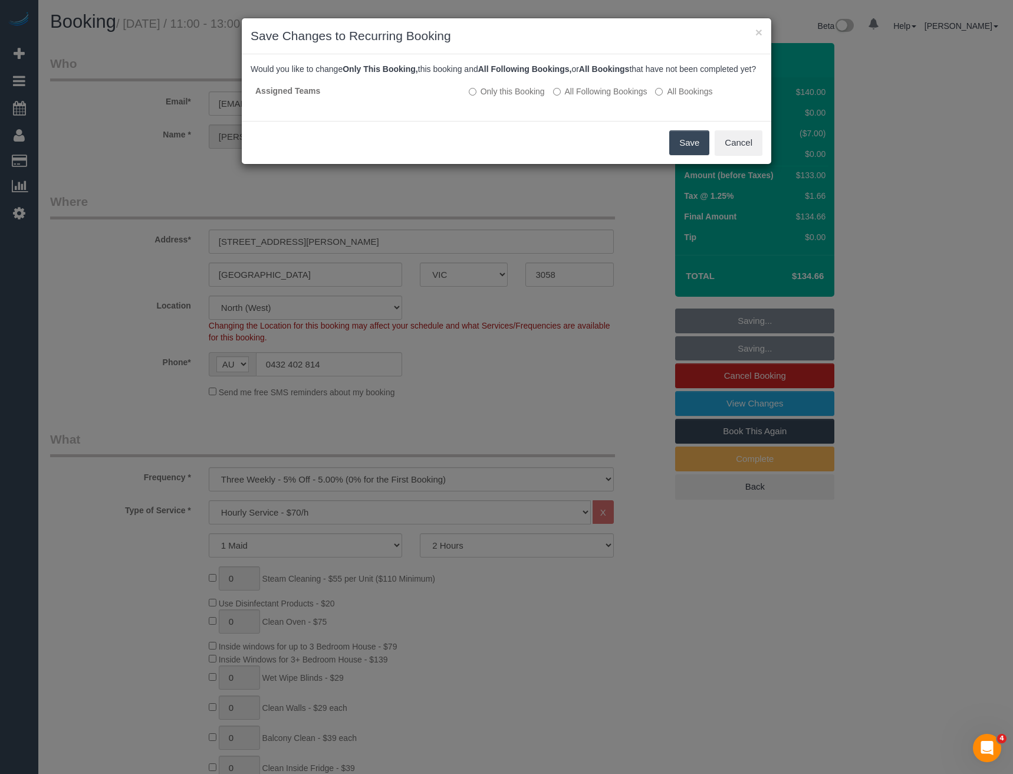
click at [691, 149] on button "Save" at bounding box center [689, 142] width 40 height 25
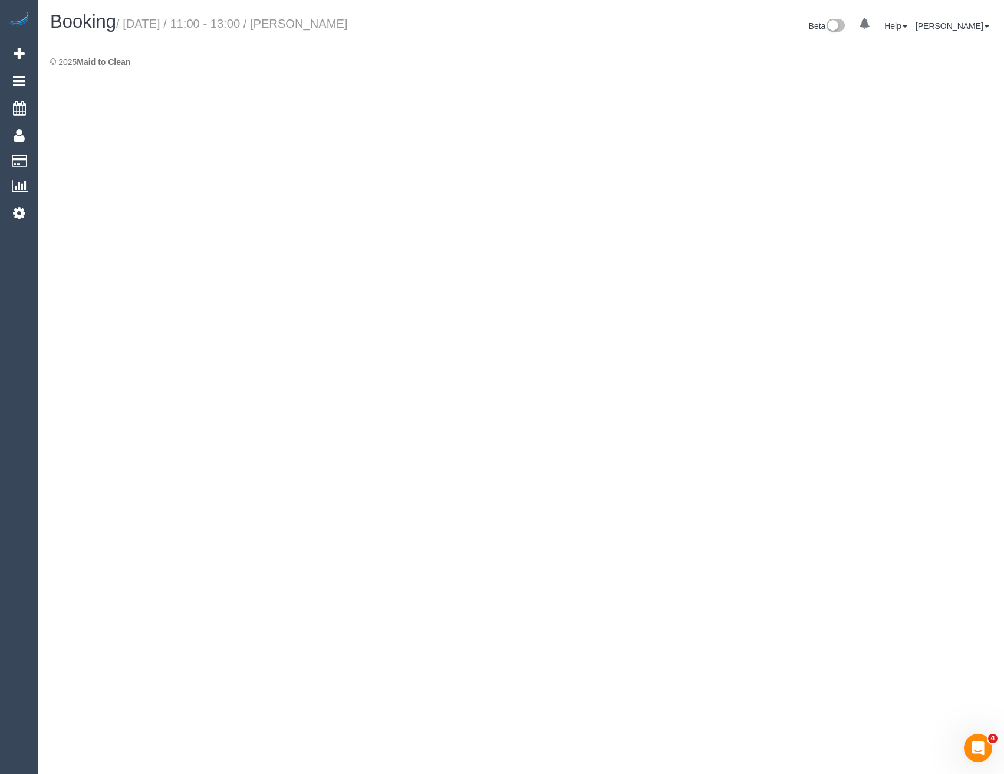
select select "VIC"
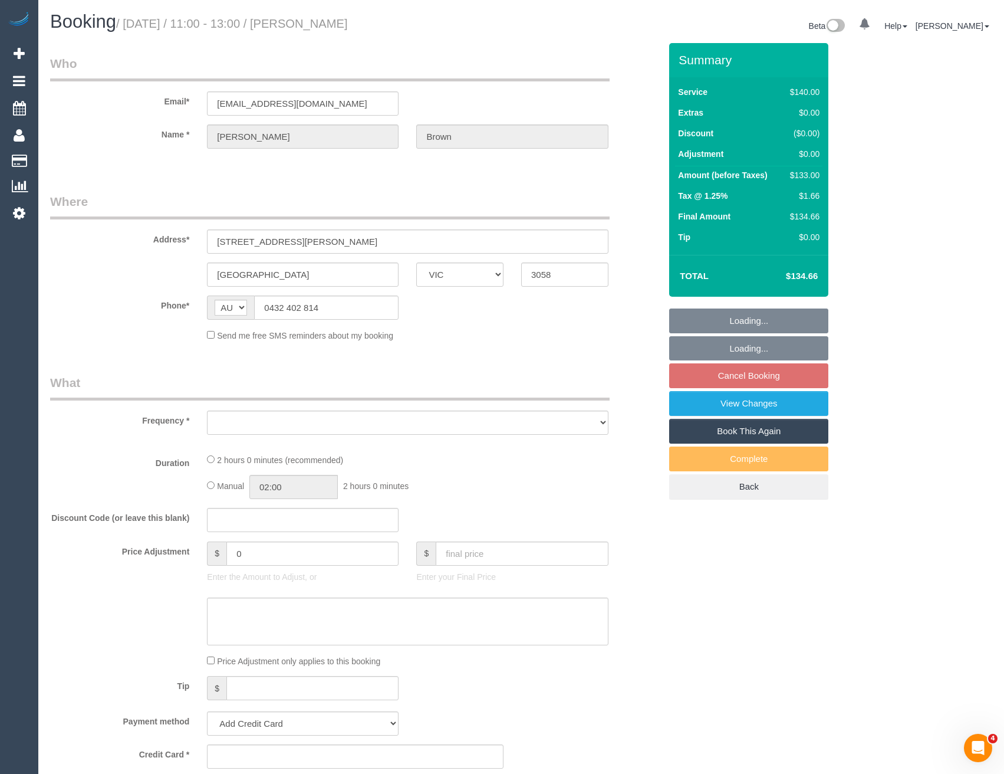
select select "object:5934"
select select "string:stripe-pm_1QthtS2GScqysDRVmLrrKwrd"
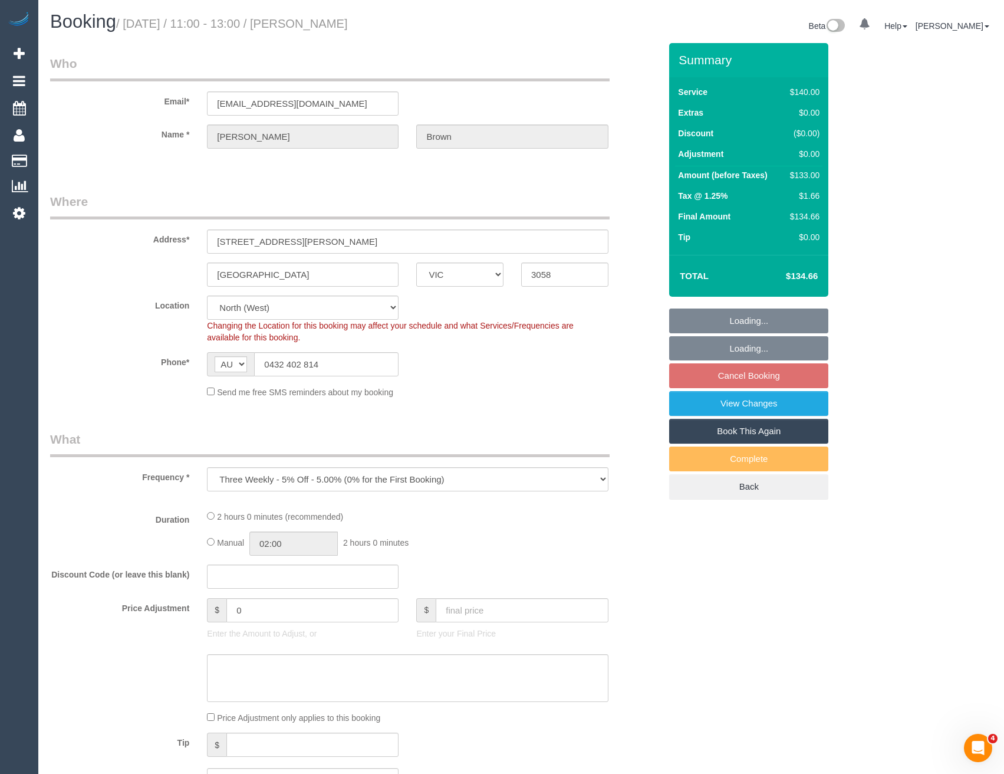
select select "object:6087"
select select "number:27"
select select "number:14"
select select "number:19"
select select "number:23"
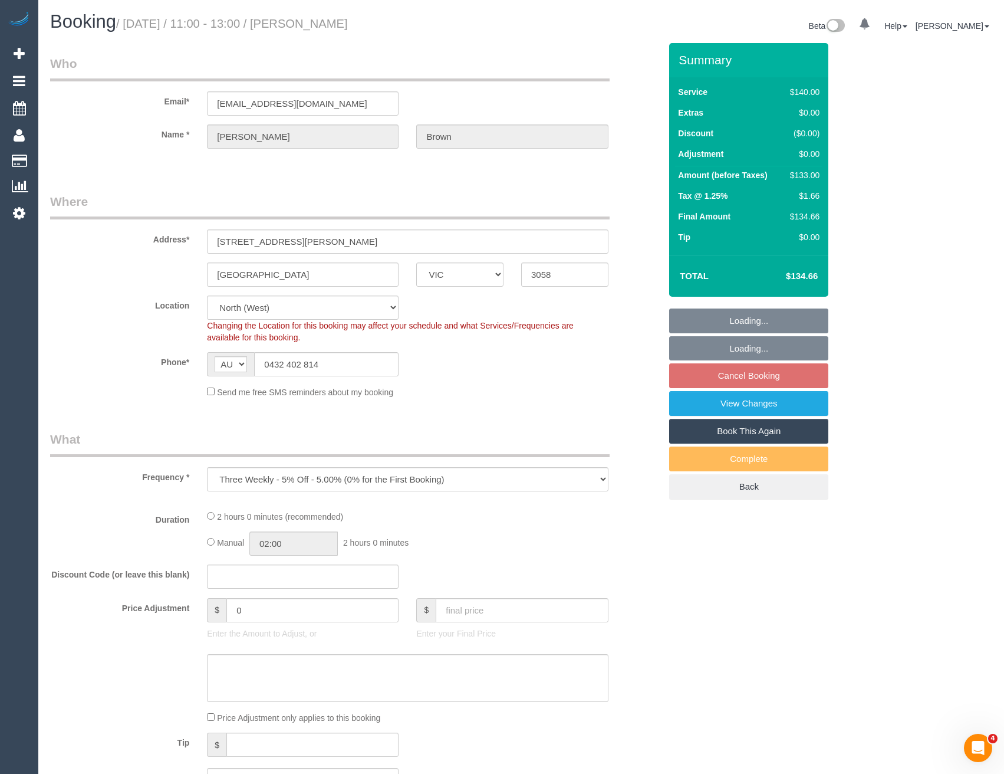
select select "number:33"
select select "number:12"
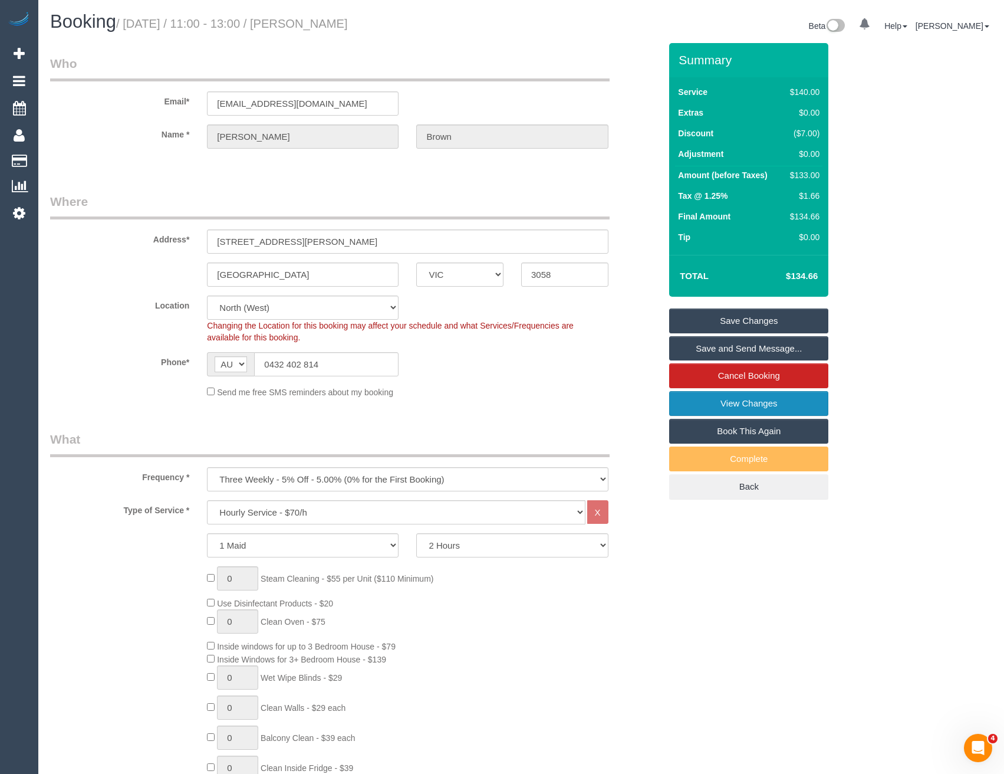
click at [763, 399] on link "View Changes" at bounding box center [748, 403] width 159 height 25
